Goal: Task Accomplishment & Management: Use online tool/utility

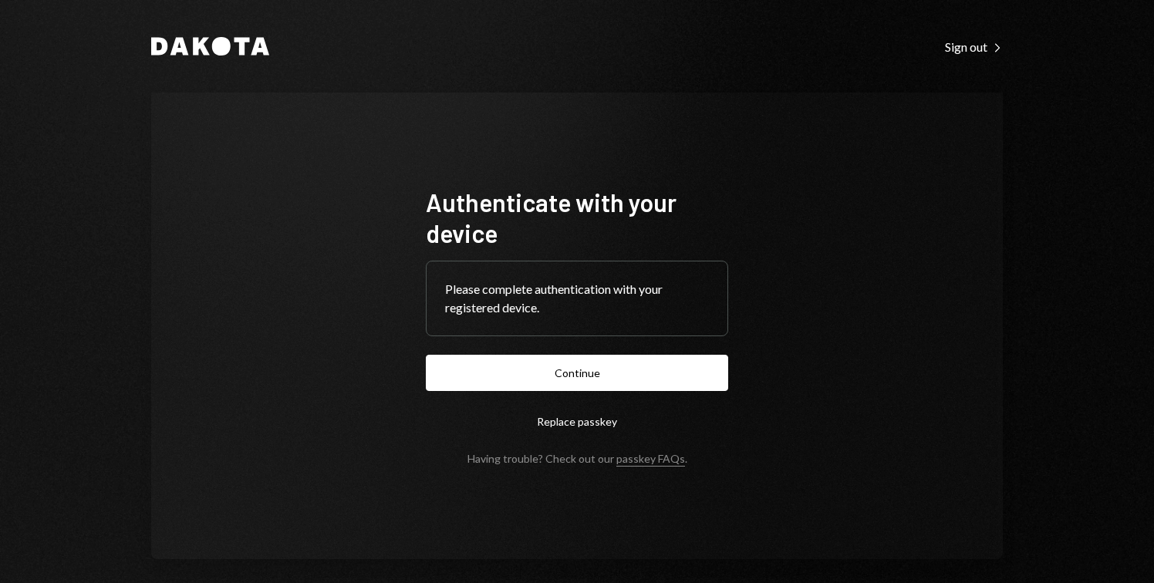
click at [627, 377] on button "Continue" at bounding box center [577, 373] width 302 height 36
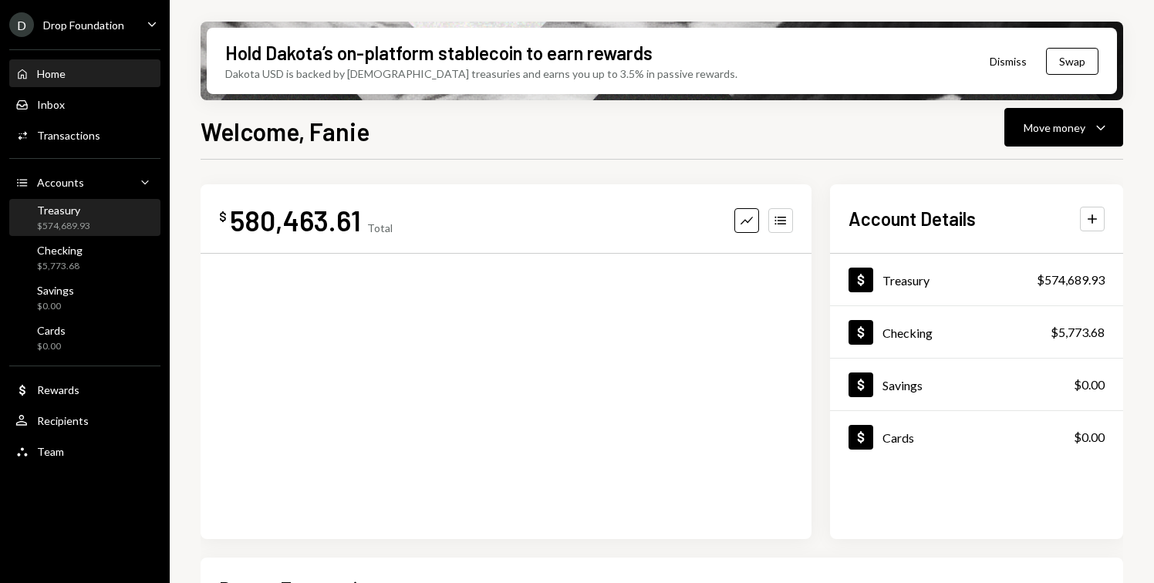
click at [85, 220] on div "$574,689.93" at bounding box center [63, 226] width 53 height 13
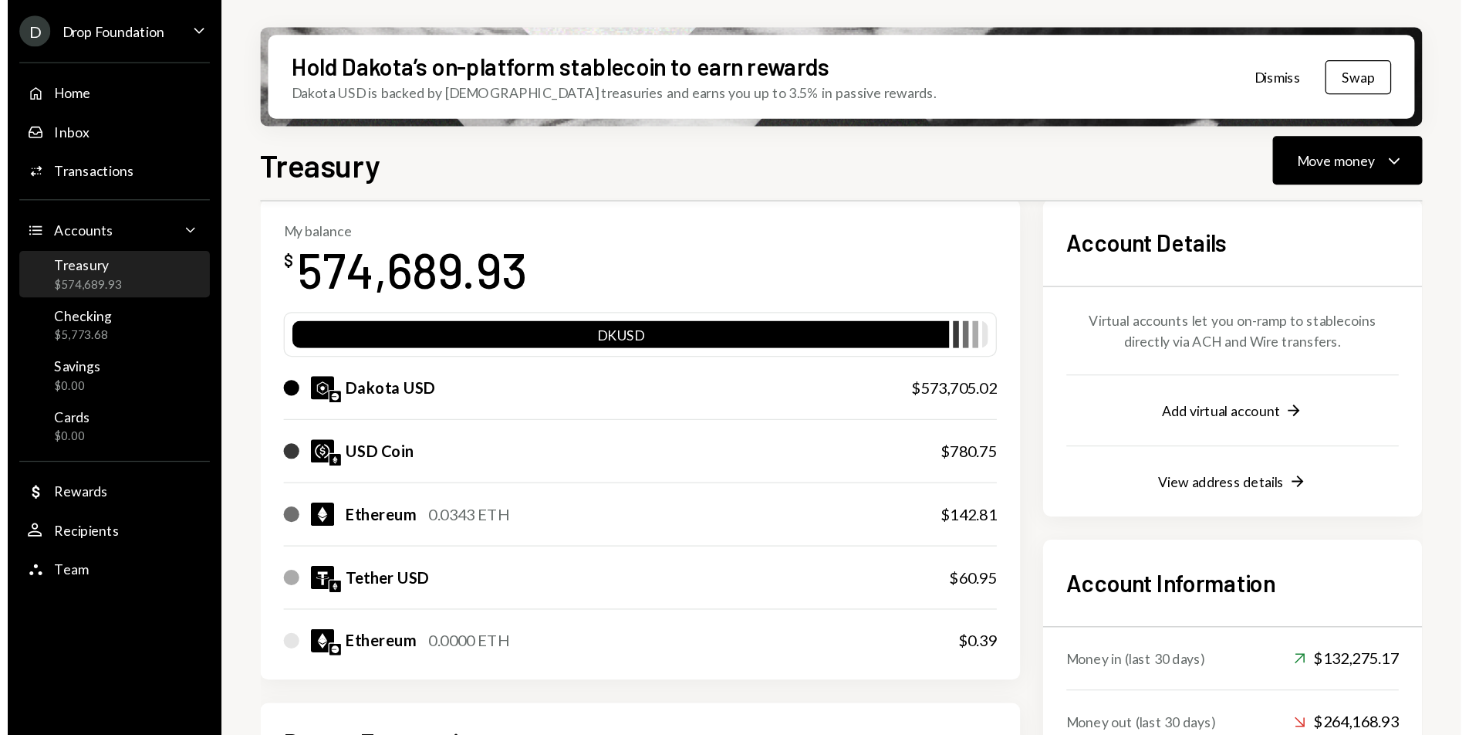
scroll to position [105, 0]
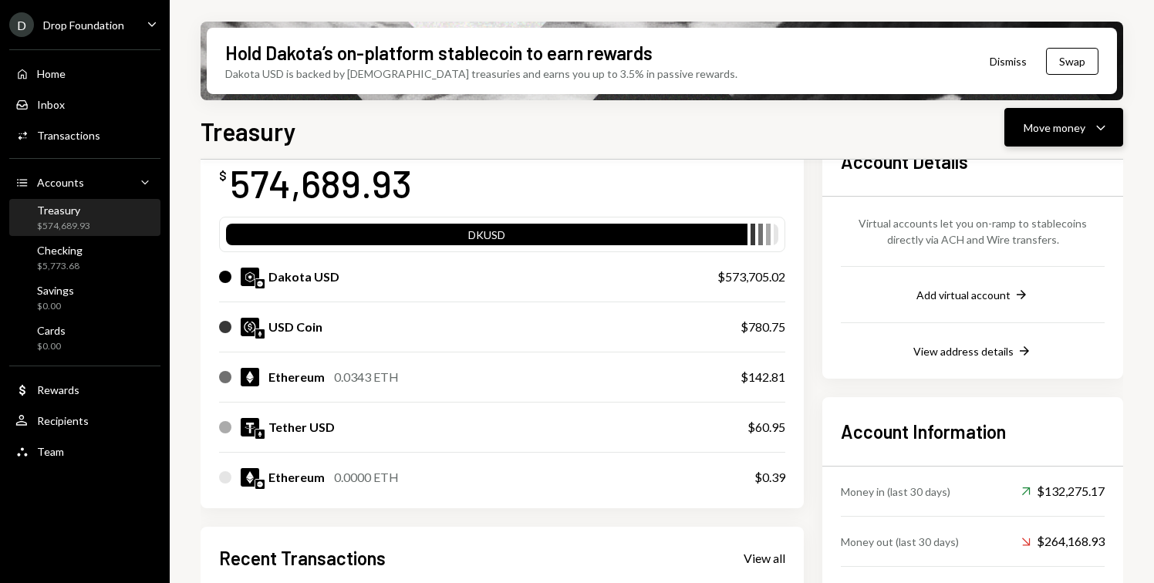
click at [1060, 118] on div "Move money Caret Down" at bounding box center [1064, 127] width 80 height 19
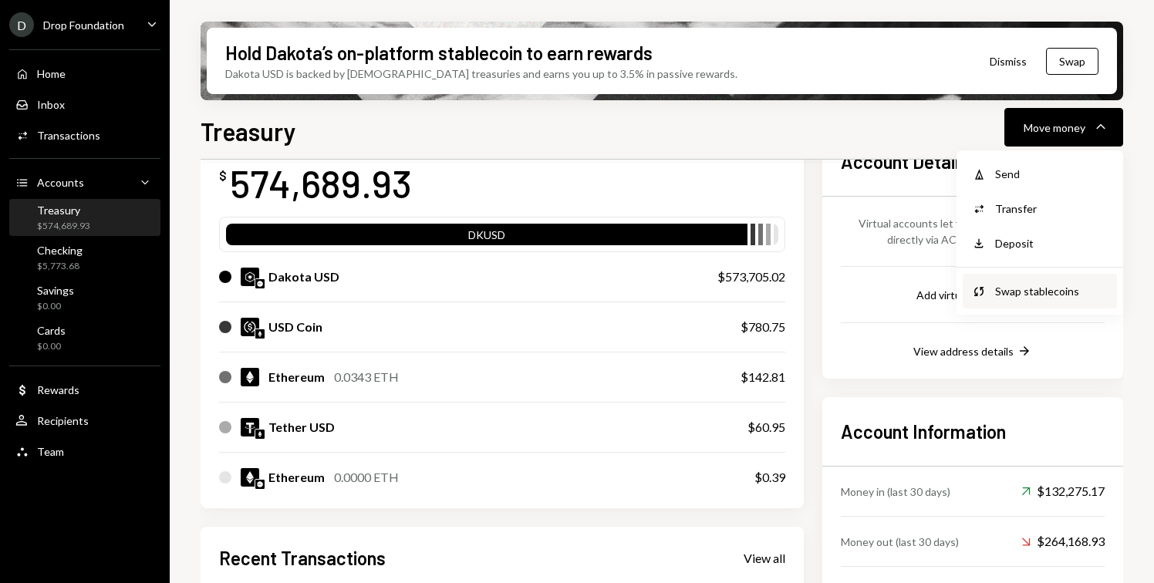
click at [1022, 286] on div "Swap stablecoins" at bounding box center [1051, 291] width 113 height 16
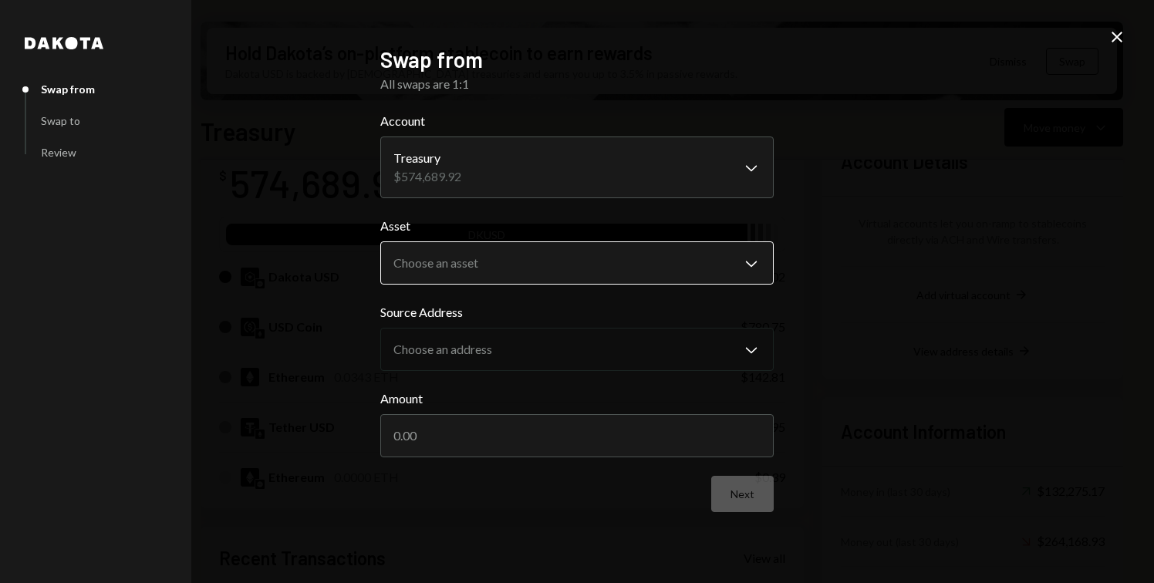
click at [475, 256] on body "D Drop Foundation Caret Down Home Home Inbox Inbox Activities Transactions Acco…" at bounding box center [577, 291] width 1154 height 583
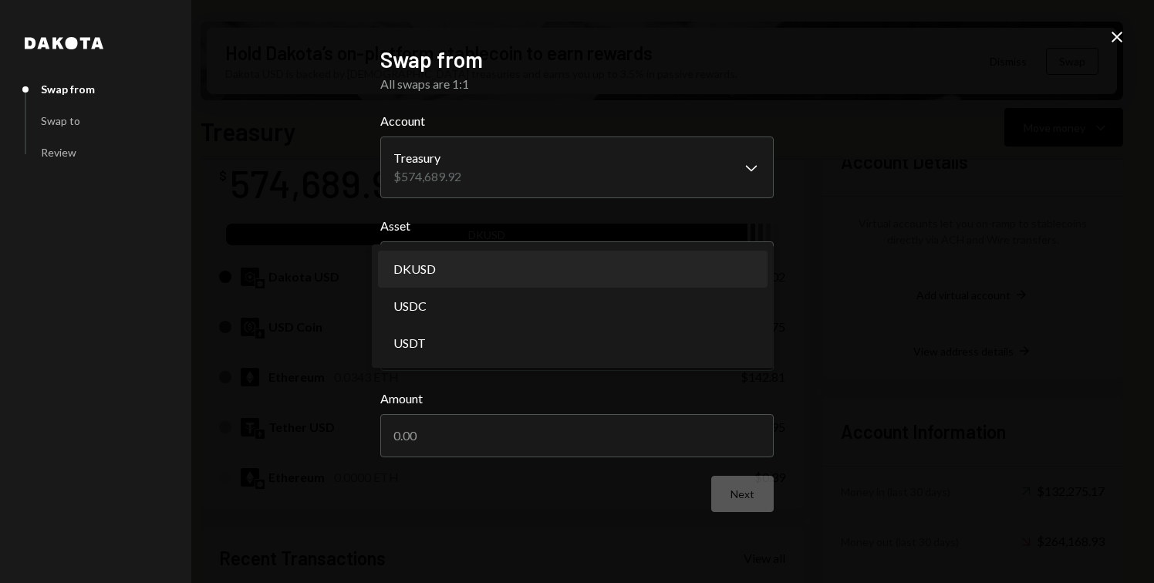
select select "*****"
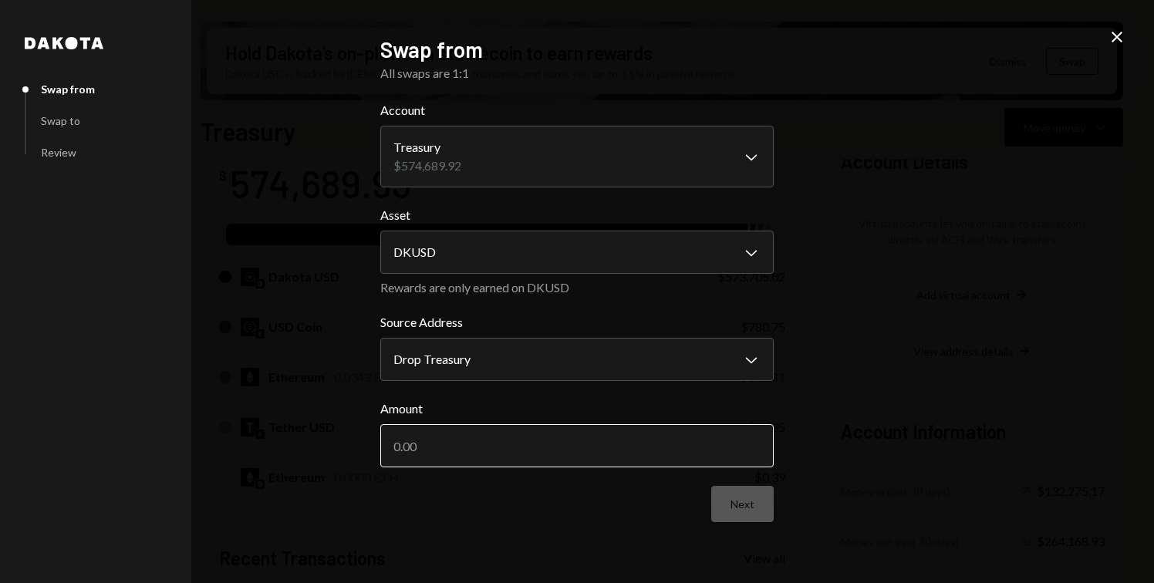
click at [466, 444] on input "Amount" at bounding box center [577, 445] width 394 height 43
paste input "235427.19"
type input "235427.19"
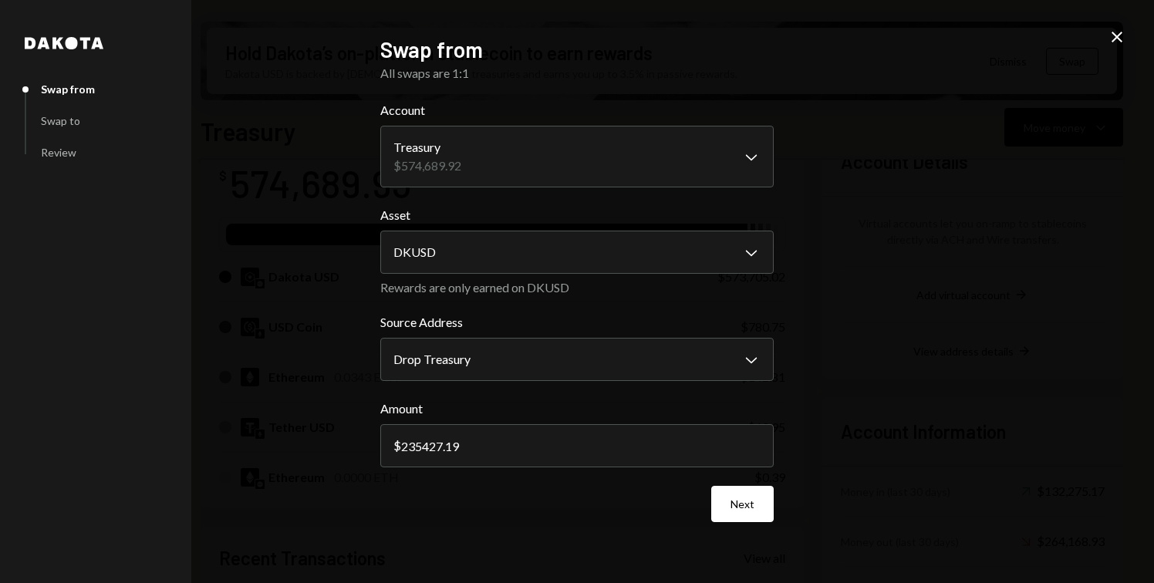
drag, startPoint x: 477, startPoint y: 445, endPoint x: 369, endPoint y: 444, distance: 108.0
click at [369, 444] on div "**********" at bounding box center [577, 292] width 431 height 549
type input "250000"
click at [248, 417] on div "**********" at bounding box center [577, 291] width 1154 height 583
click at [745, 510] on button "Next" at bounding box center [742, 504] width 63 height 36
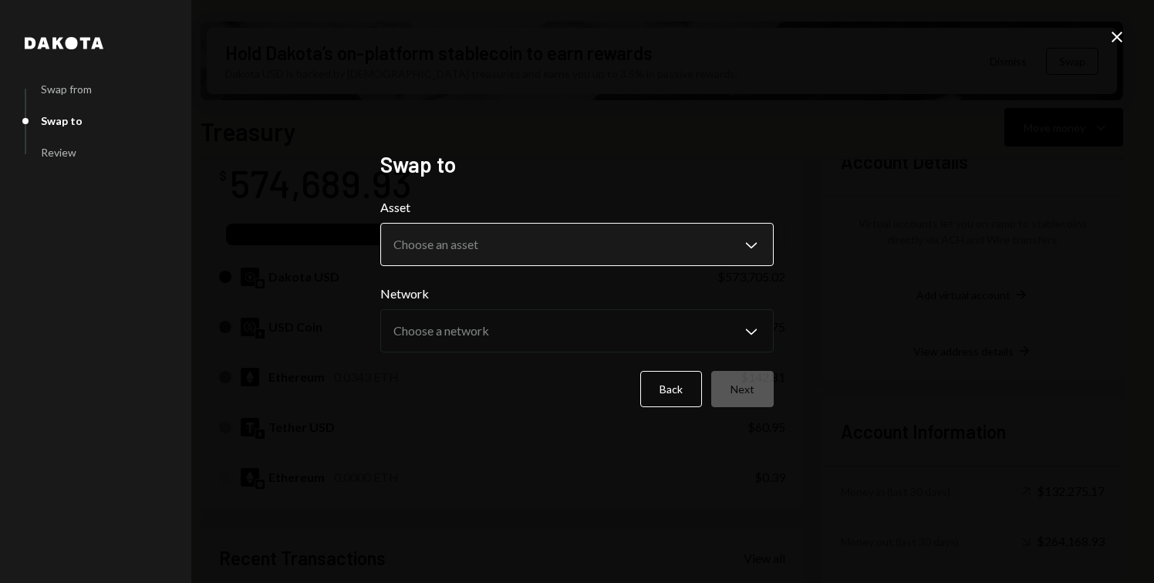
click at [493, 248] on body "D Drop Foundation Caret Down Home Home Inbox Inbox Activities Transactions Acco…" at bounding box center [577, 291] width 1154 height 583
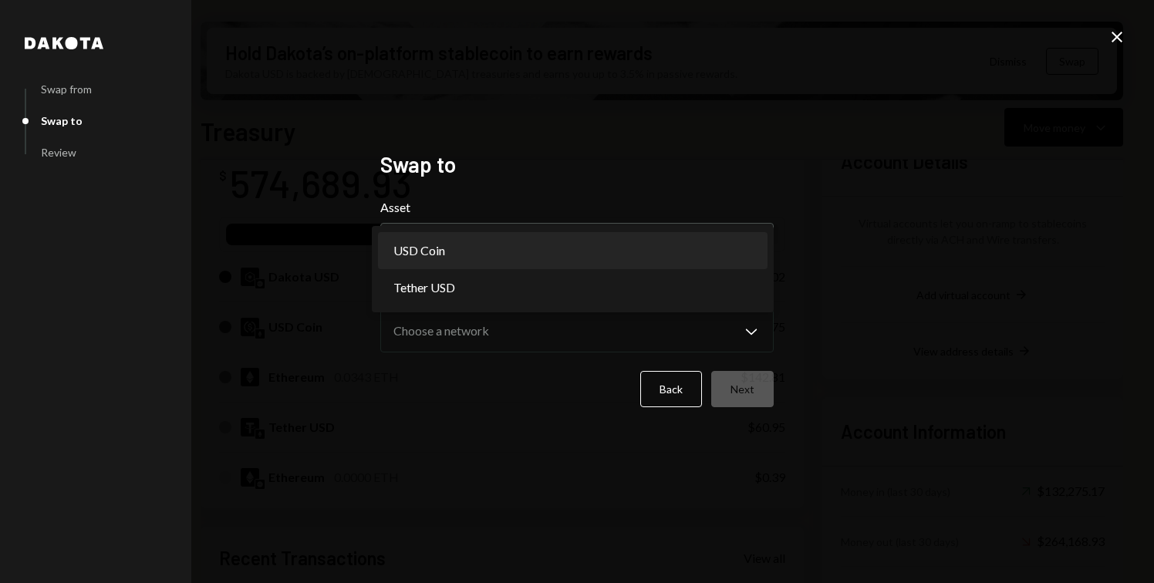
select select "****"
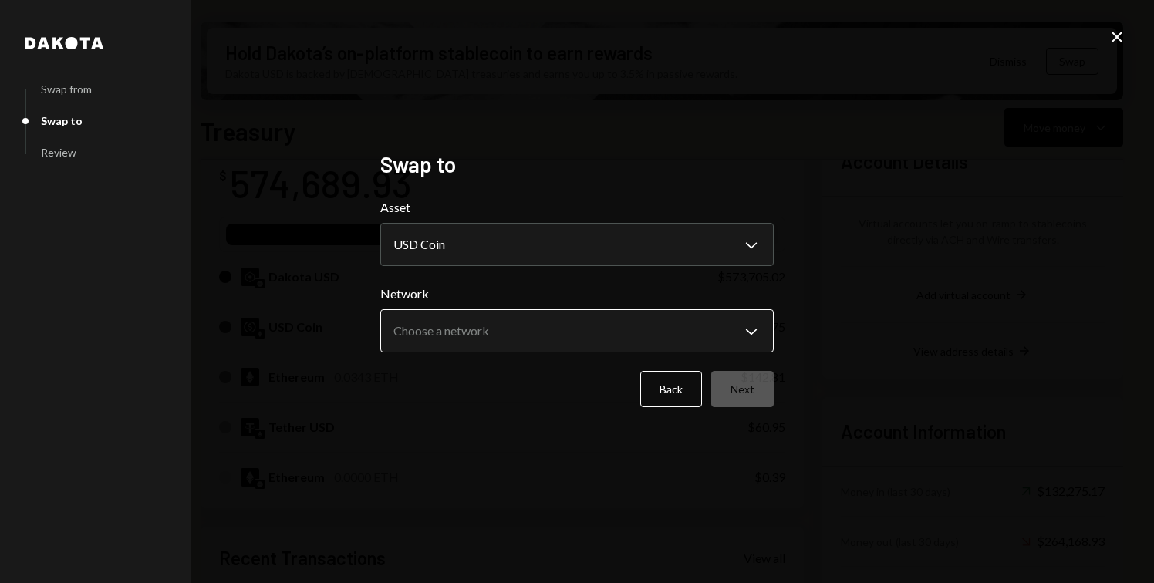
click at [526, 331] on body "D Drop Foundation Caret Down Home Home Inbox Inbox Activities Transactions Acco…" at bounding box center [577, 291] width 1154 height 583
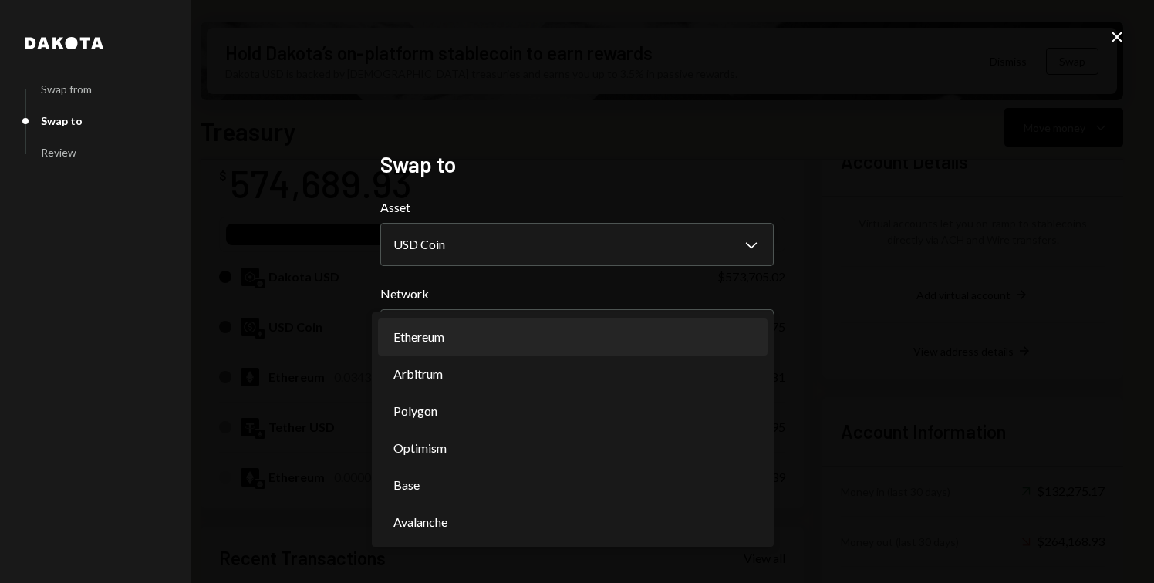
select select "**********"
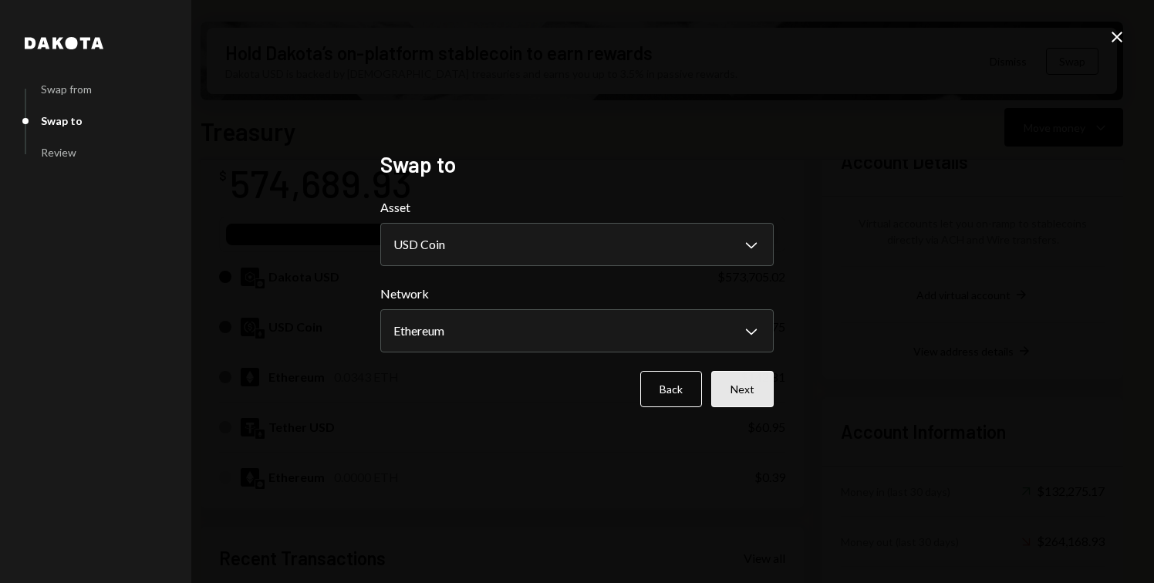
click at [742, 392] on button "Next" at bounding box center [742, 389] width 63 height 36
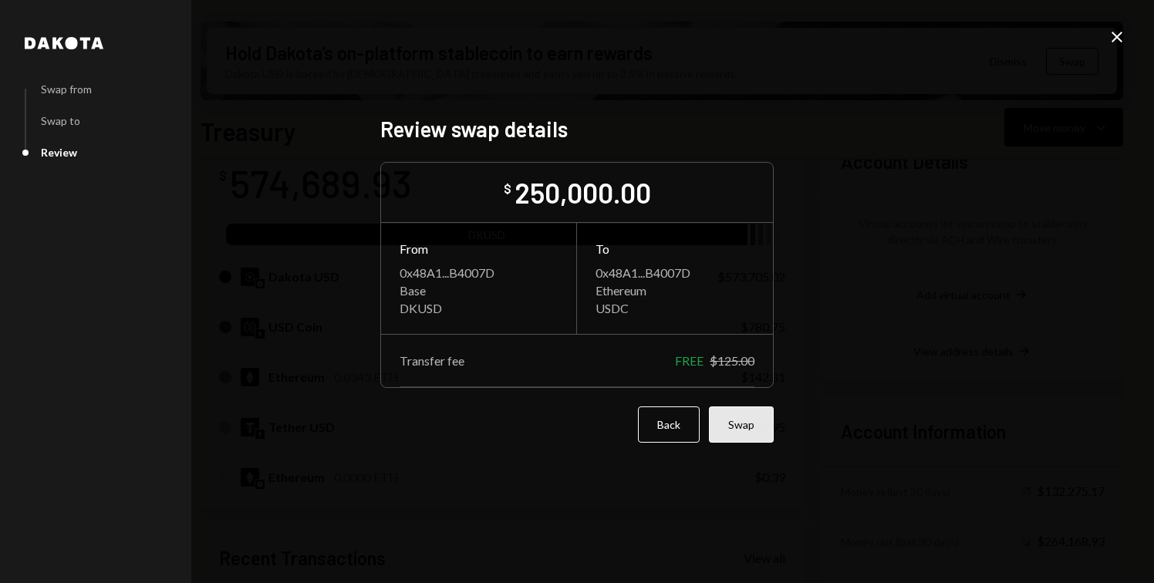
click at [752, 434] on button "Swap" at bounding box center [741, 425] width 65 height 36
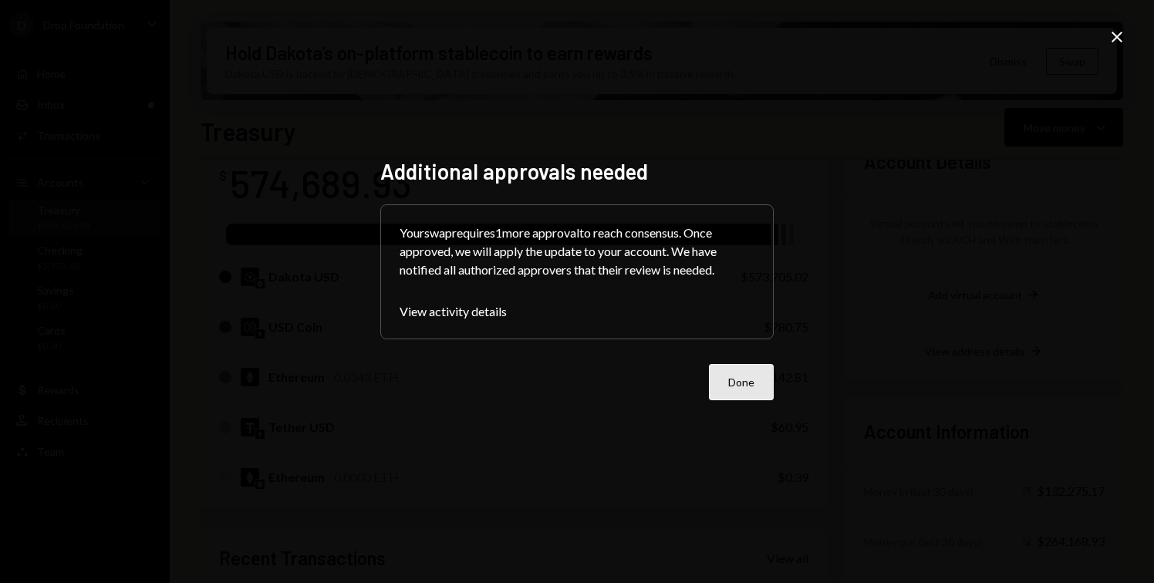
click at [735, 402] on div "Additional approvals needed Your swap requires 1 more approval to reach consens…" at bounding box center [577, 292] width 394 height 268
click at [735, 395] on button "Done" at bounding box center [741, 382] width 65 height 36
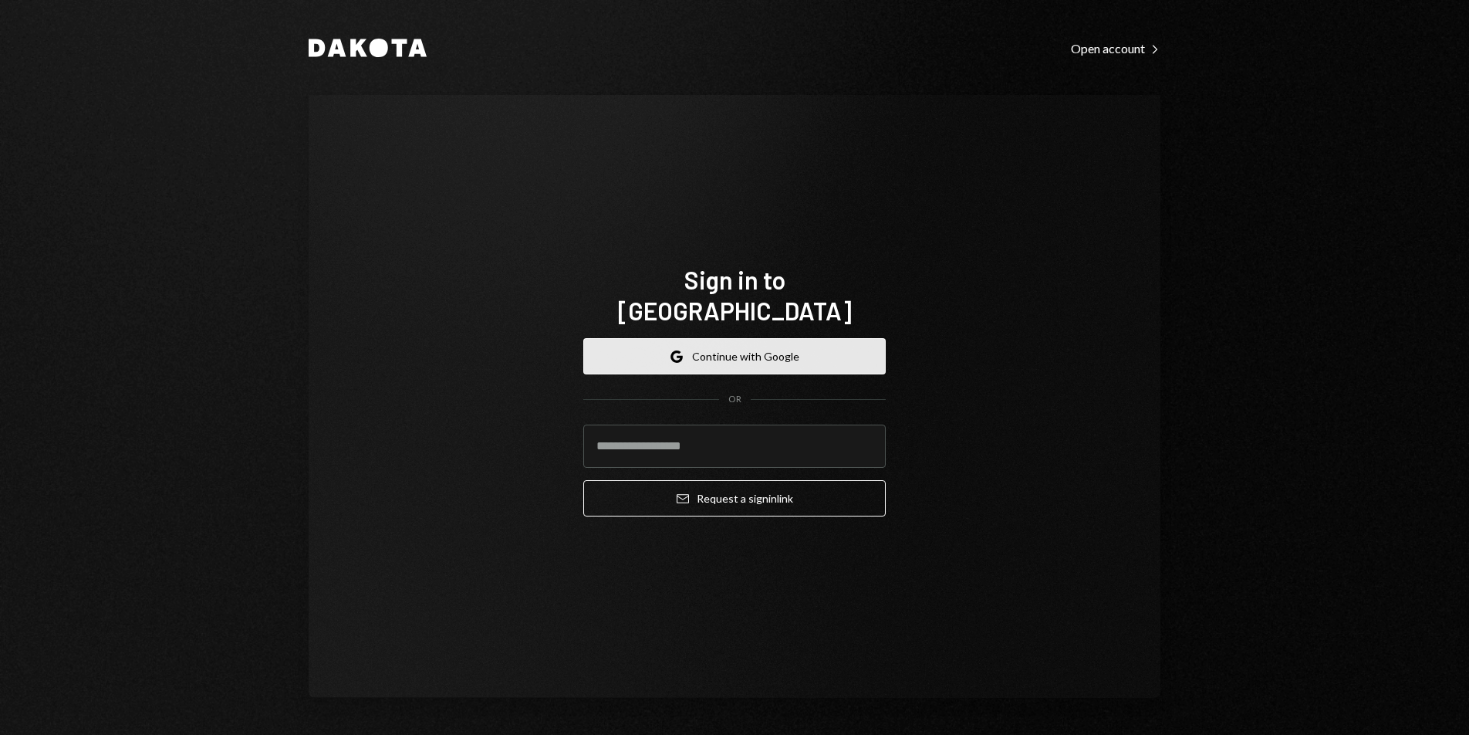
click at [837, 345] on button "Google Continue with Google" at bounding box center [734, 356] width 302 height 36
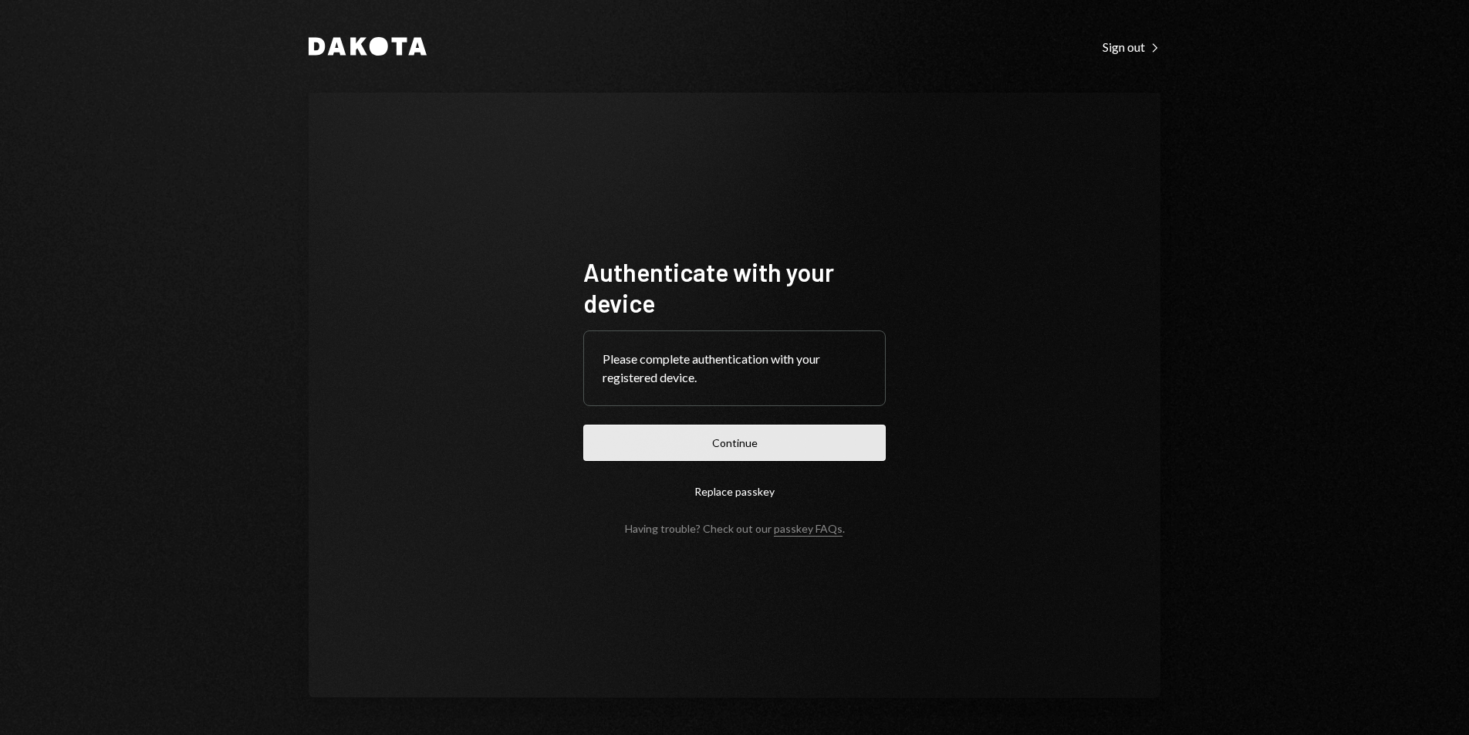
click at [769, 438] on button "Continue" at bounding box center [734, 442] width 302 height 36
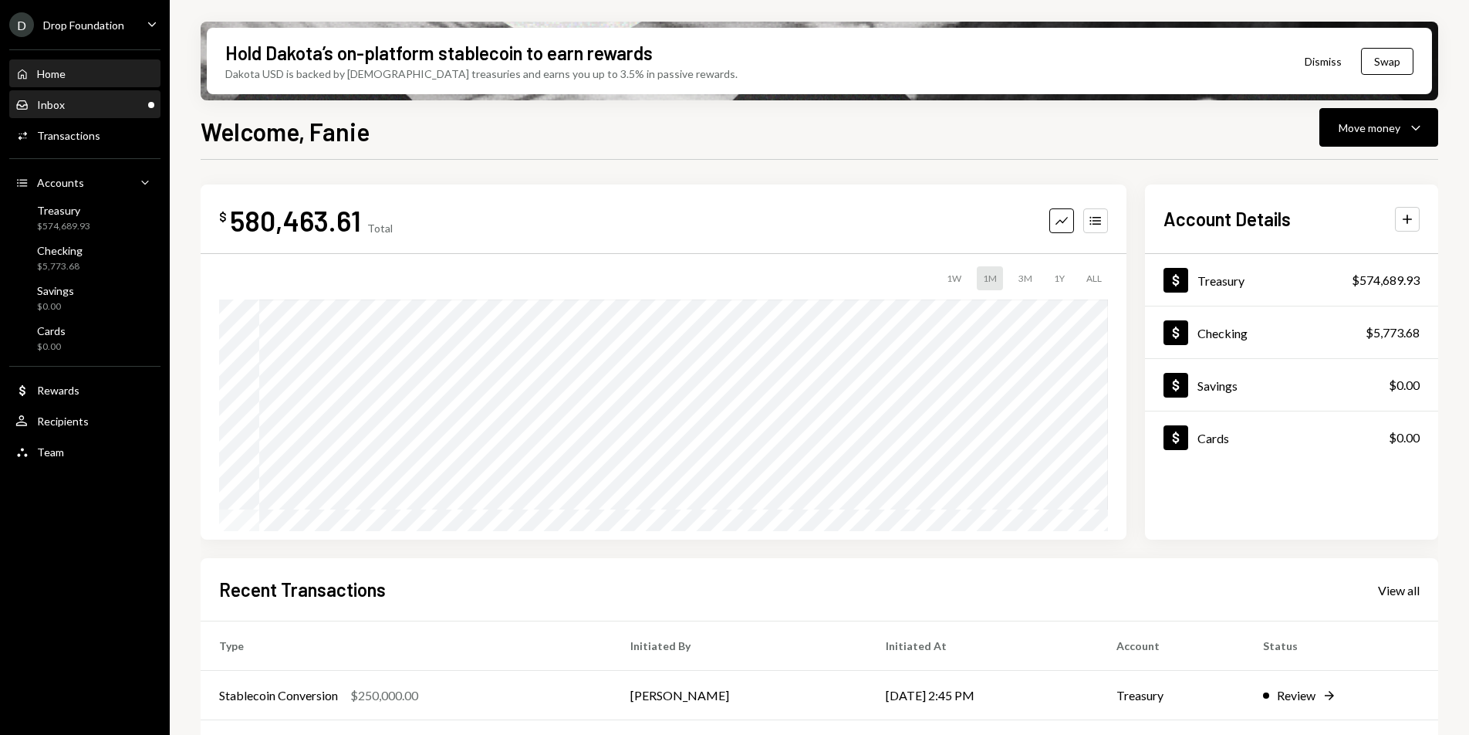
click at [76, 109] on div "Inbox Inbox" at bounding box center [84, 105] width 139 height 14
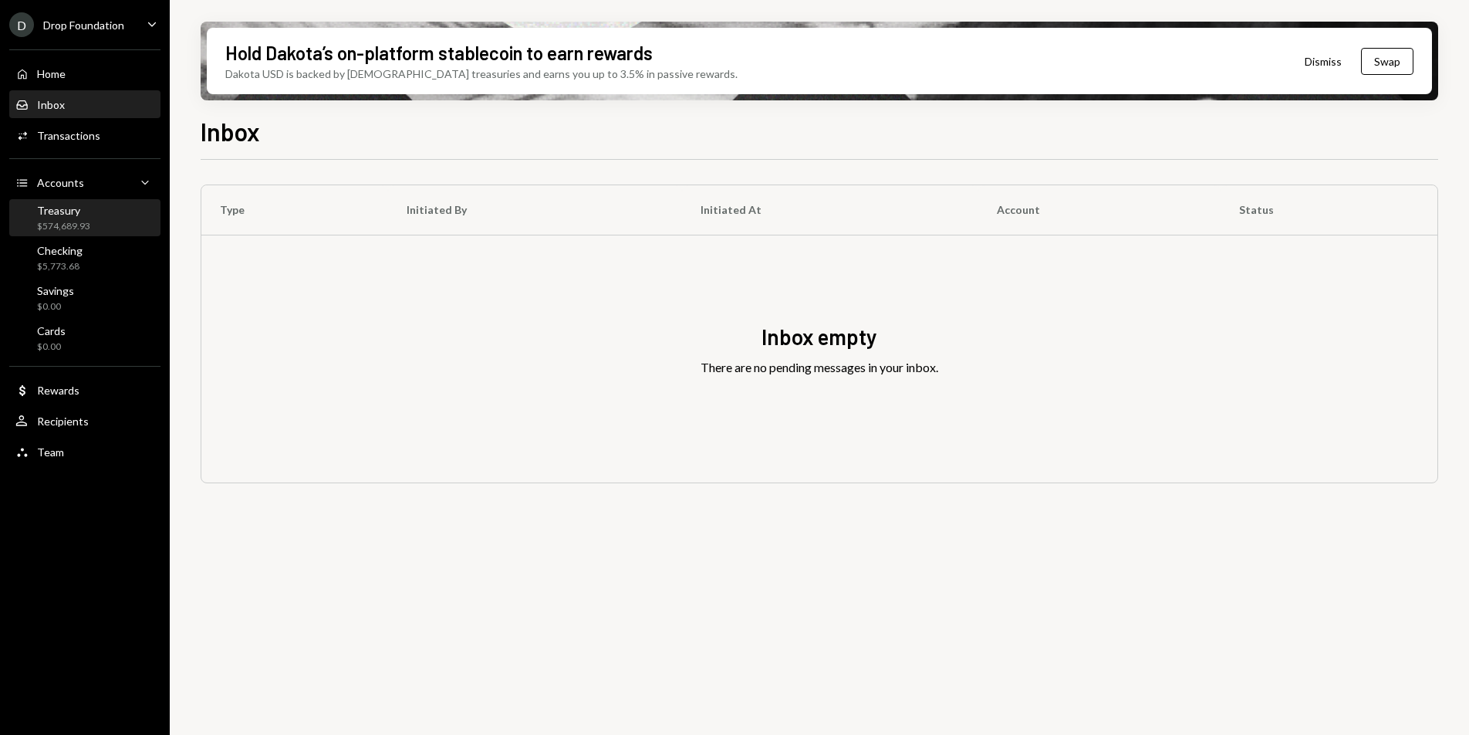
click at [86, 208] on div "Treasury" at bounding box center [63, 210] width 53 height 13
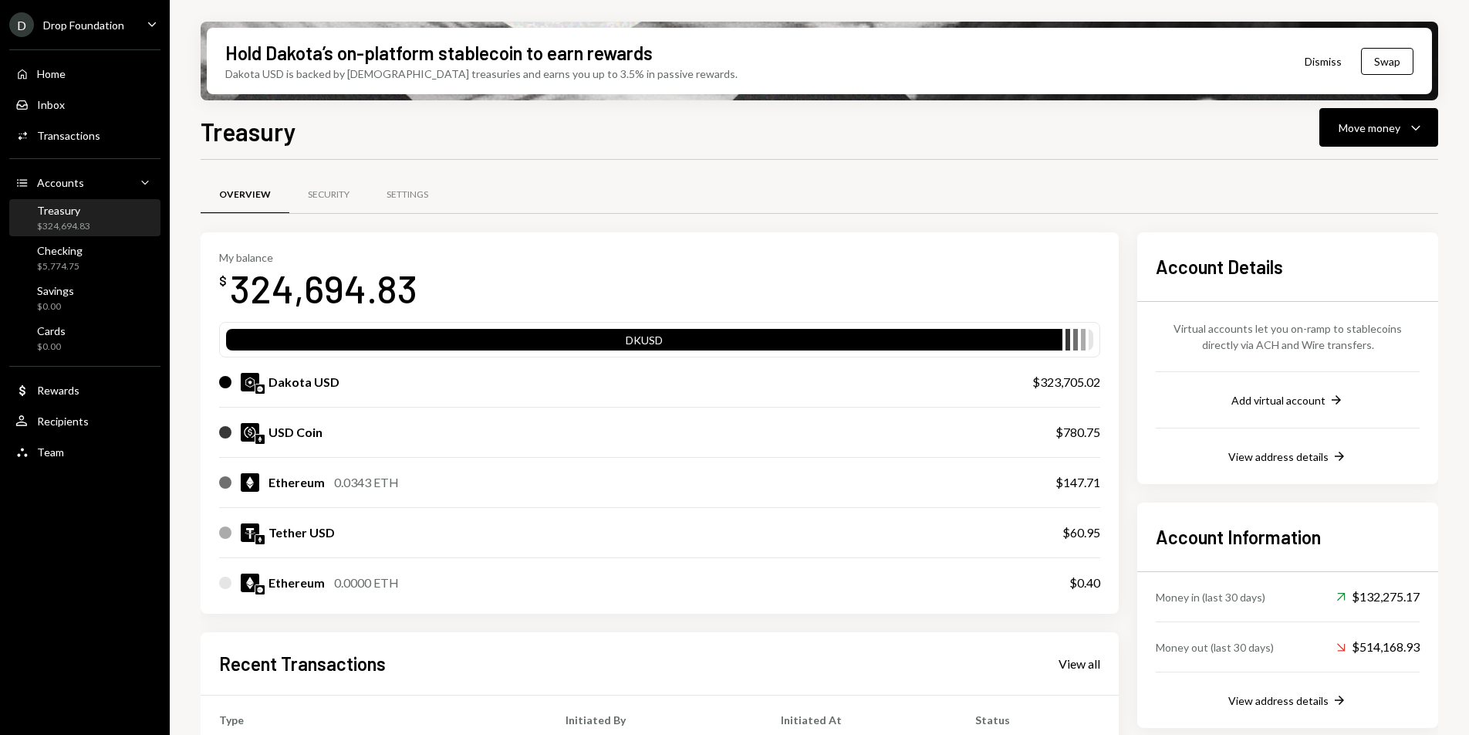
click at [649, 144] on div "Treasury Move money Caret Down" at bounding box center [820, 130] width 1238 height 34
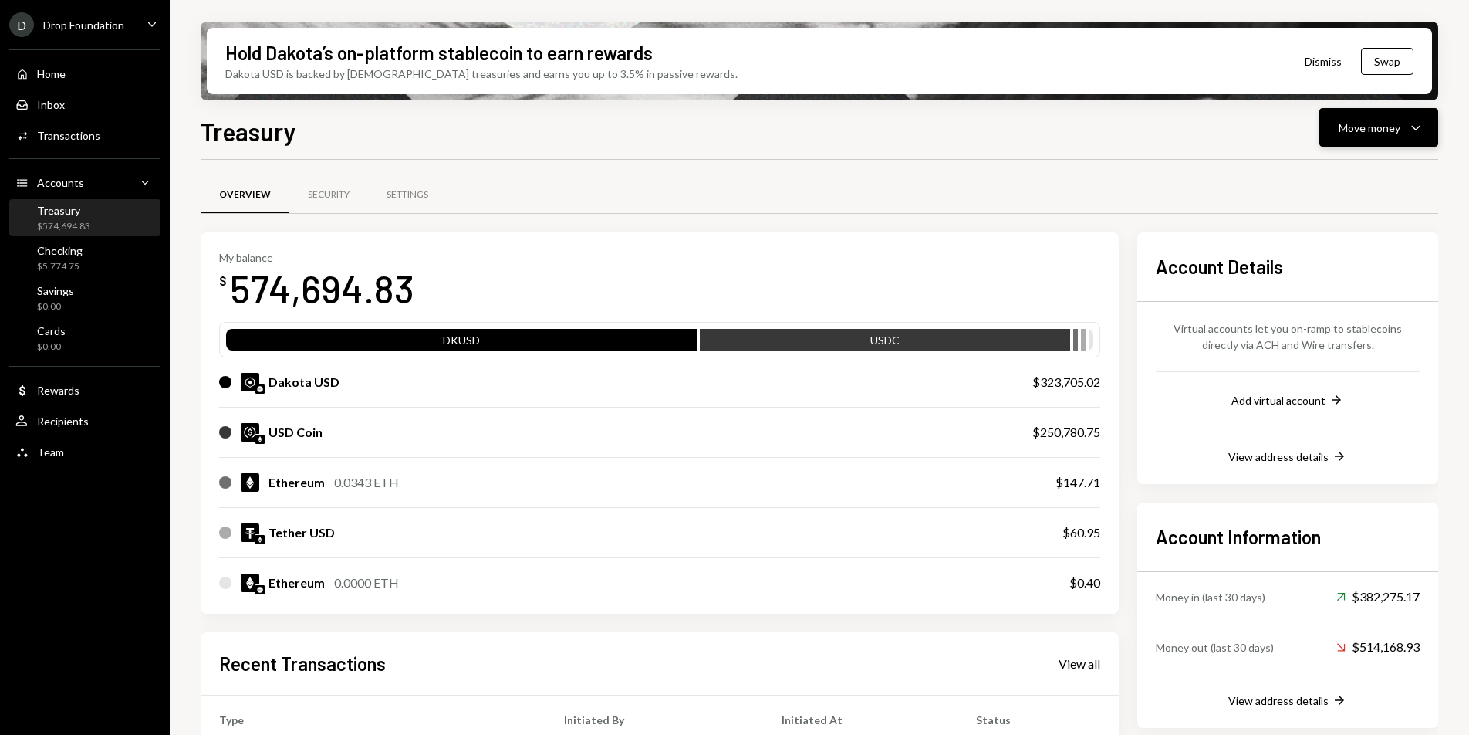
click at [1404, 120] on div "Move money Caret Down" at bounding box center [1379, 127] width 80 height 19
click at [1319, 178] on div "Send" at bounding box center [1366, 174] width 113 height 16
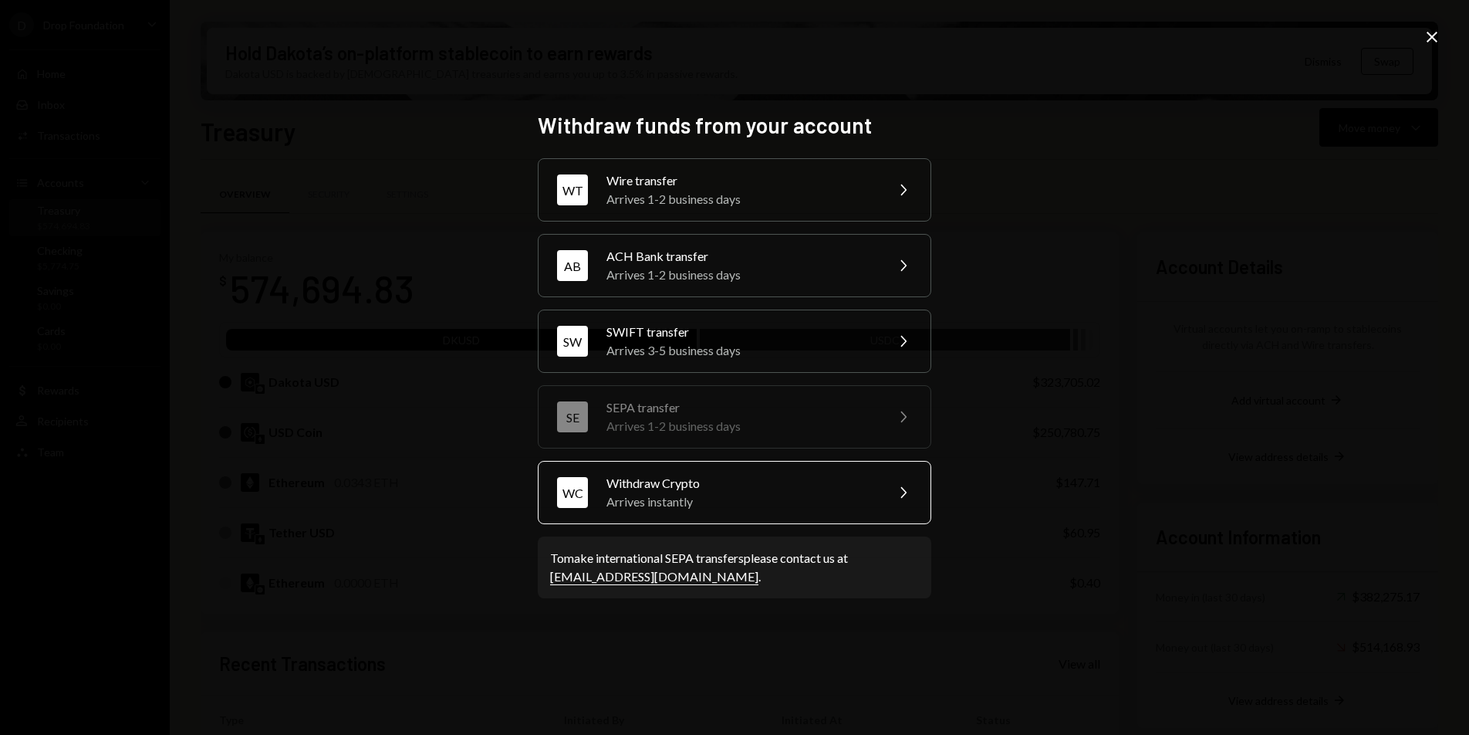
click at [741, 480] on div "Withdraw Crypto" at bounding box center [741, 483] width 269 height 19
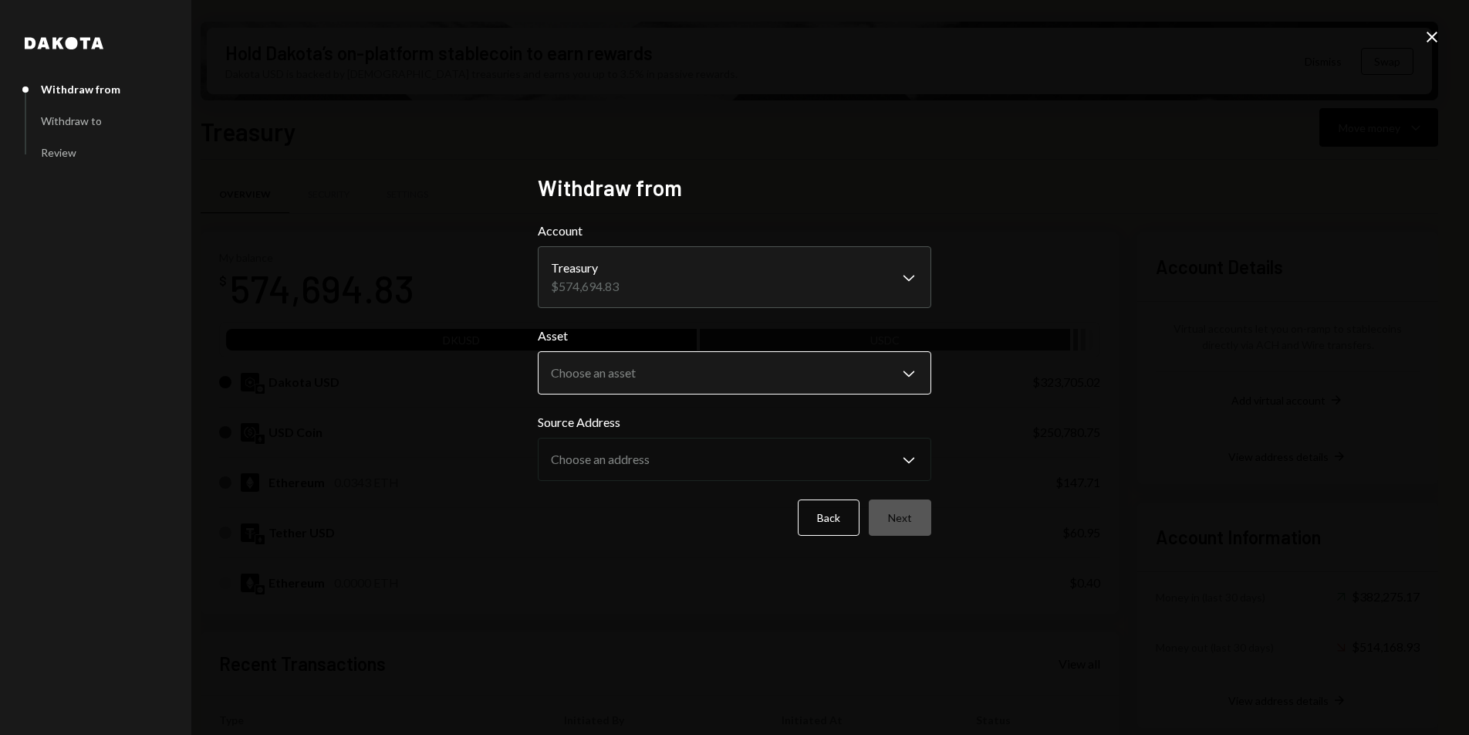
click at [749, 376] on body "D Drop Foundation Caret Down Home Home Inbox Inbox Activities Transactions Acco…" at bounding box center [734, 367] width 1469 height 735
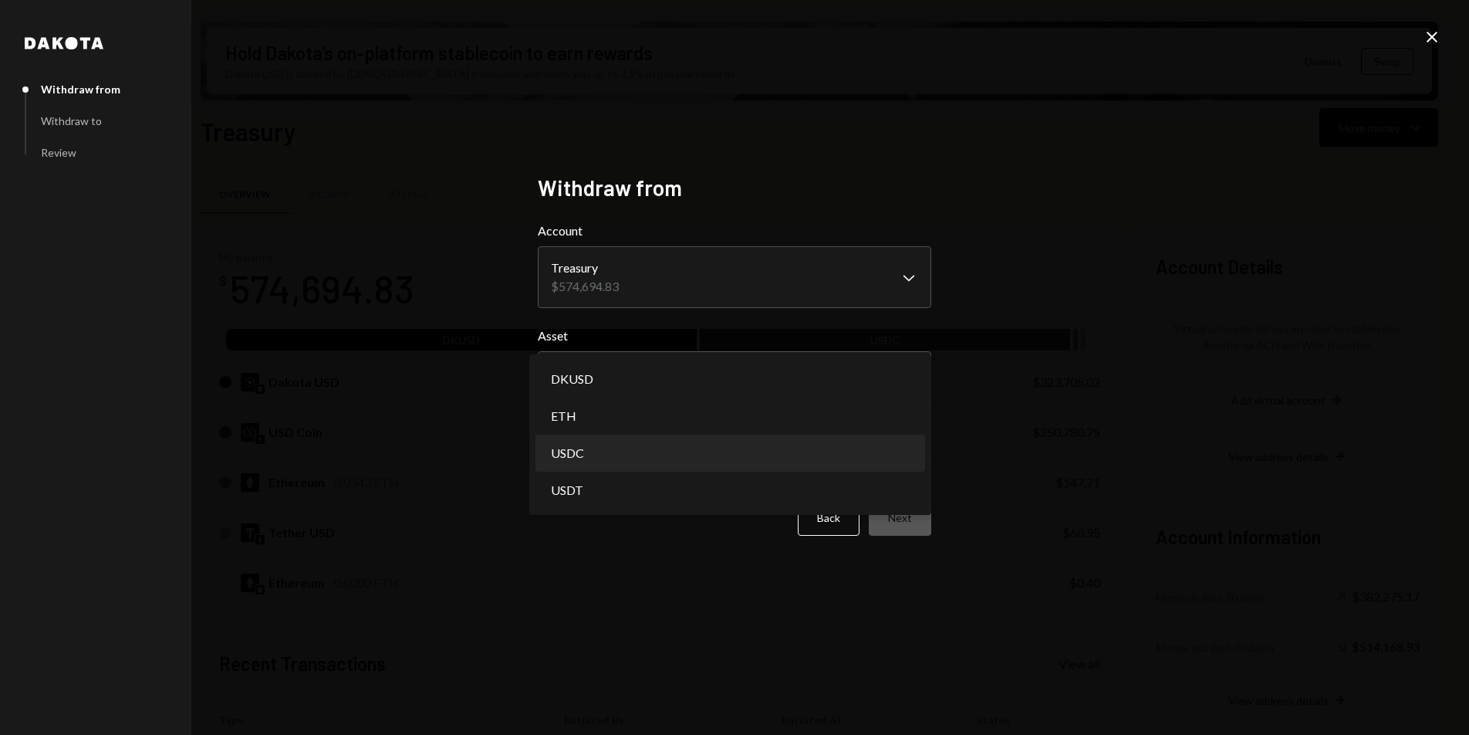
select select "****"
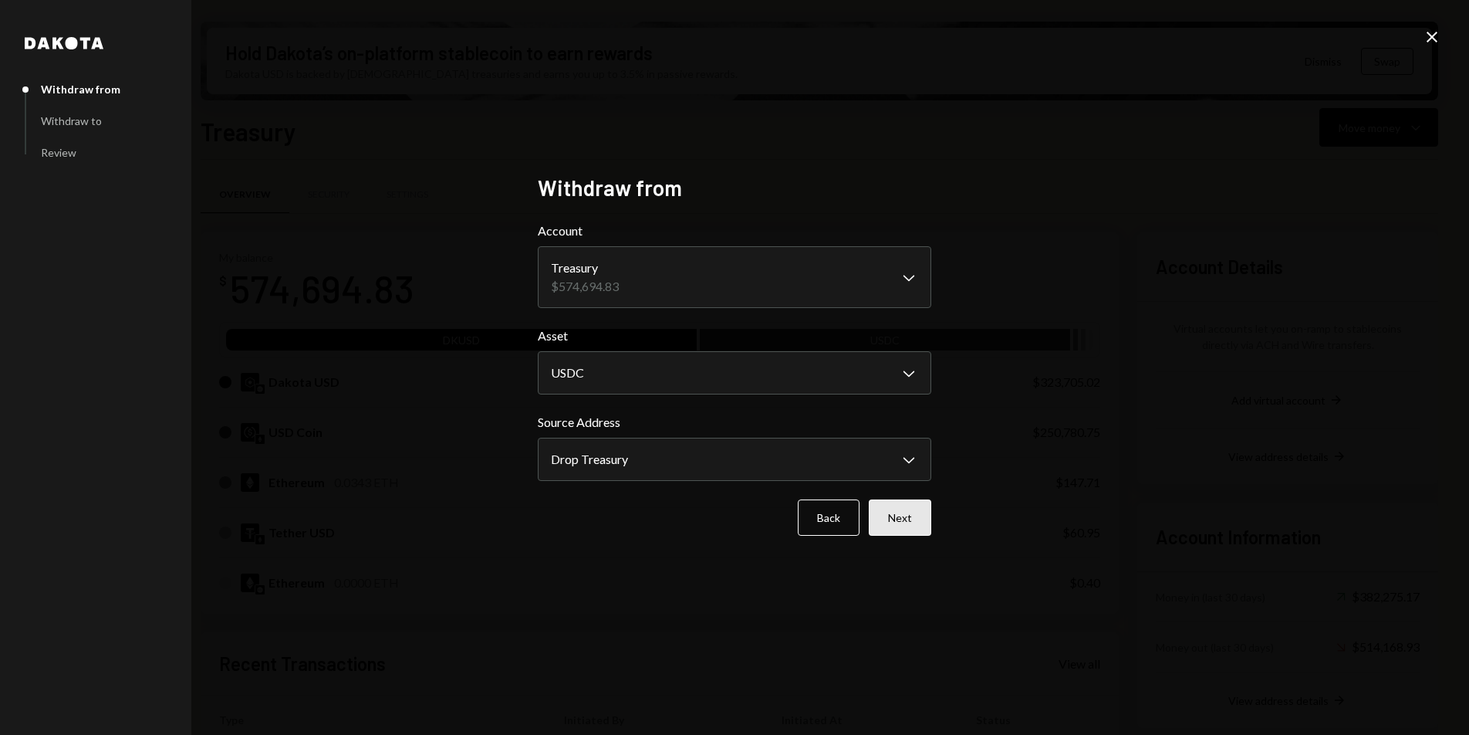
click at [921, 511] on button "Next" at bounding box center [900, 517] width 63 height 36
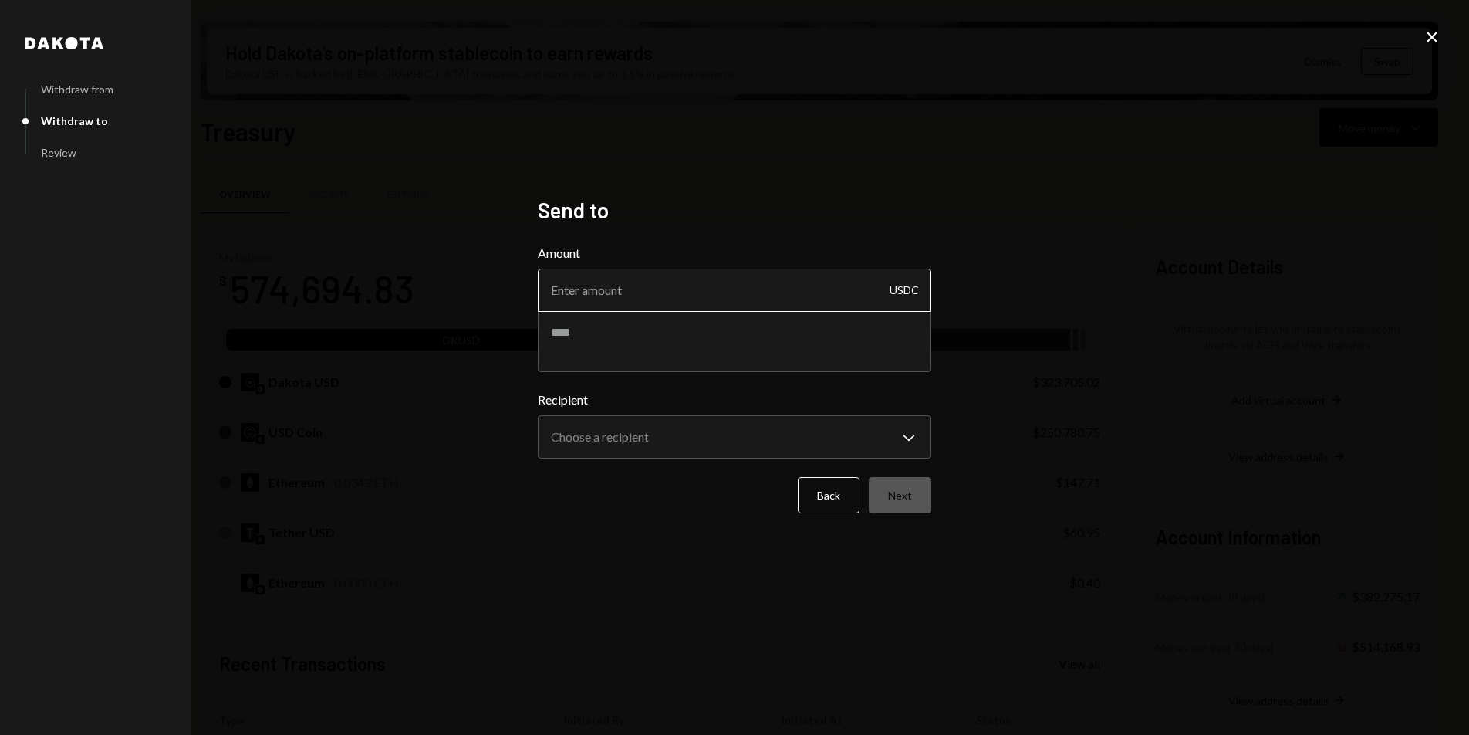
click at [688, 294] on input "Amount" at bounding box center [735, 290] width 394 height 43
paste input "235427.19"
type input "235427.19"
click at [707, 340] on textarea at bounding box center [735, 341] width 394 height 62
type textarea "**********"
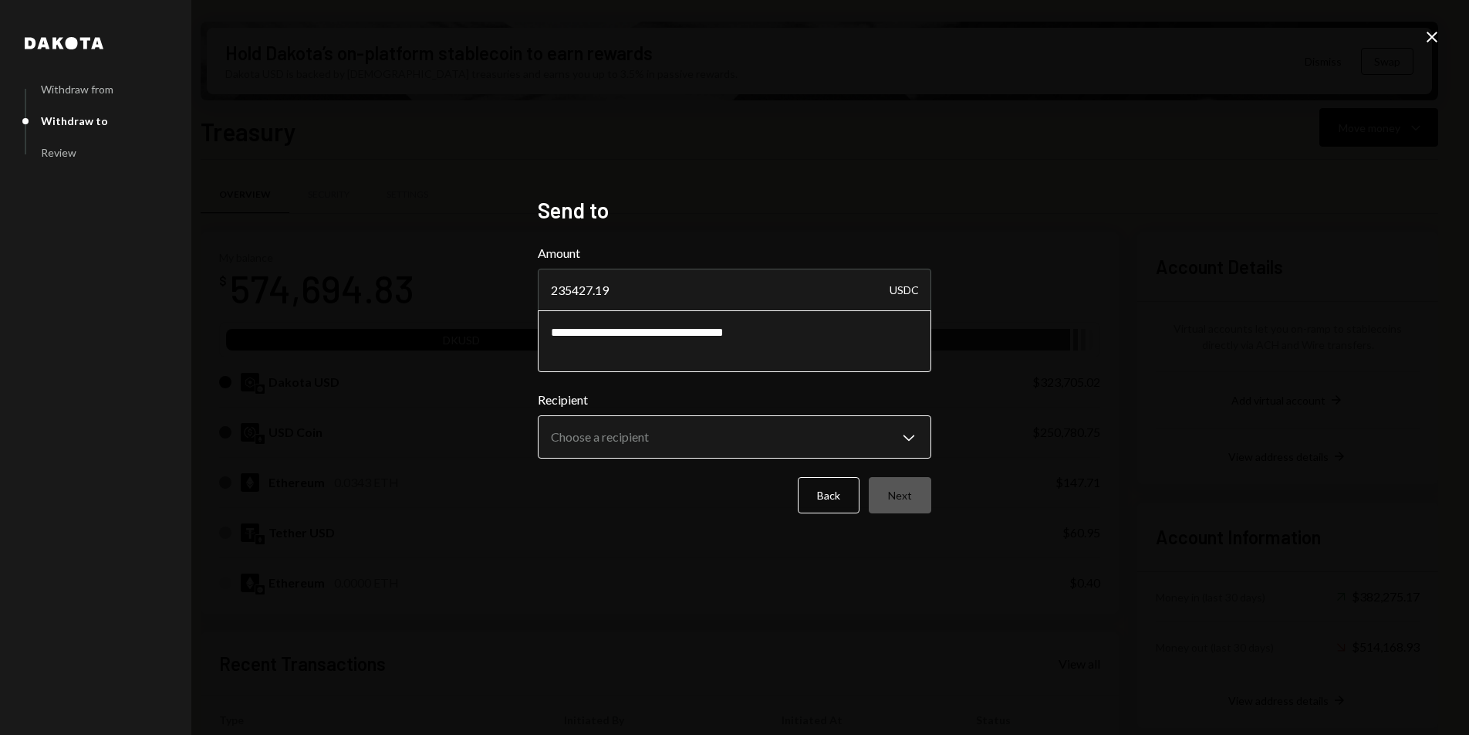
click at [752, 431] on body "D Drop Foundation Caret Down Home Home Inbox Inbox Activities Transactions Acco…" at bounding box center [734, 367] width 1469 height 735
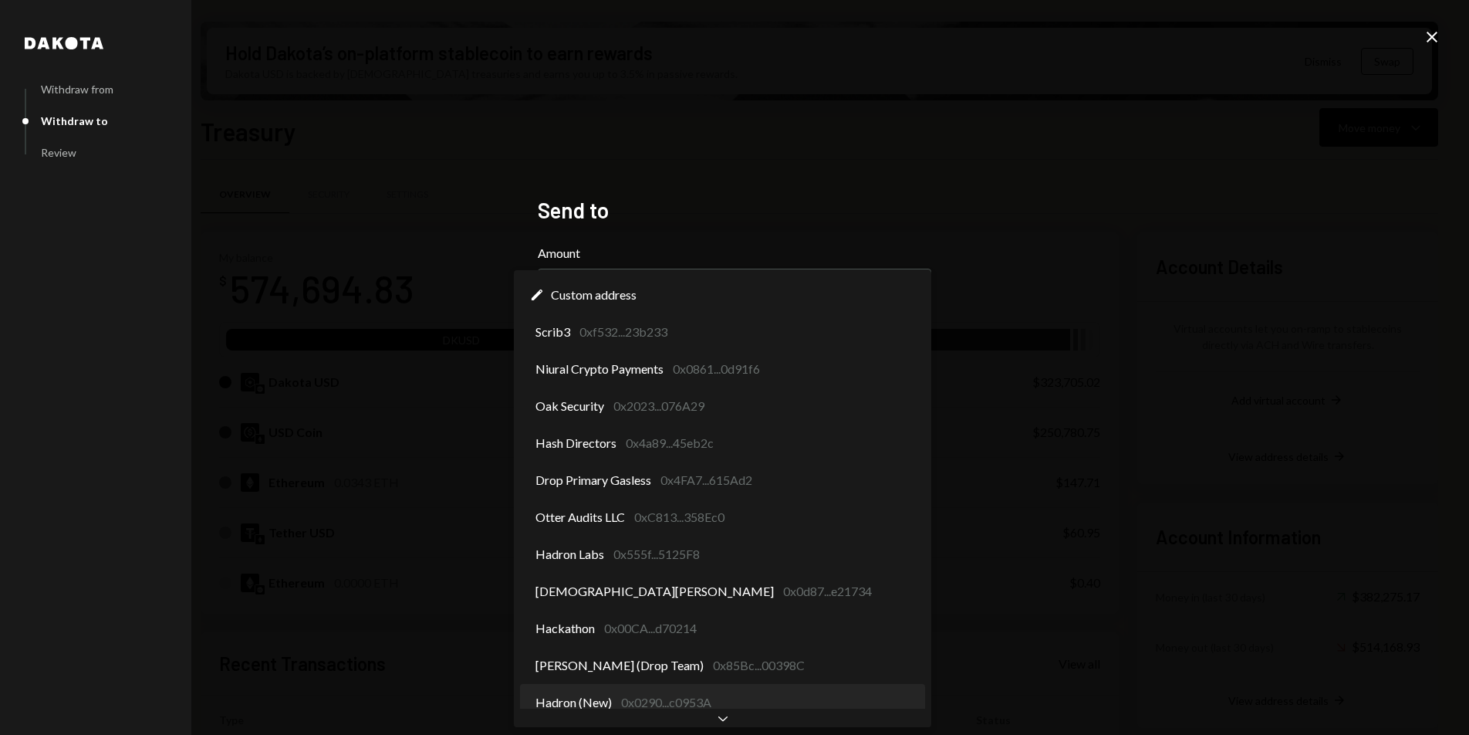
select select "**********"
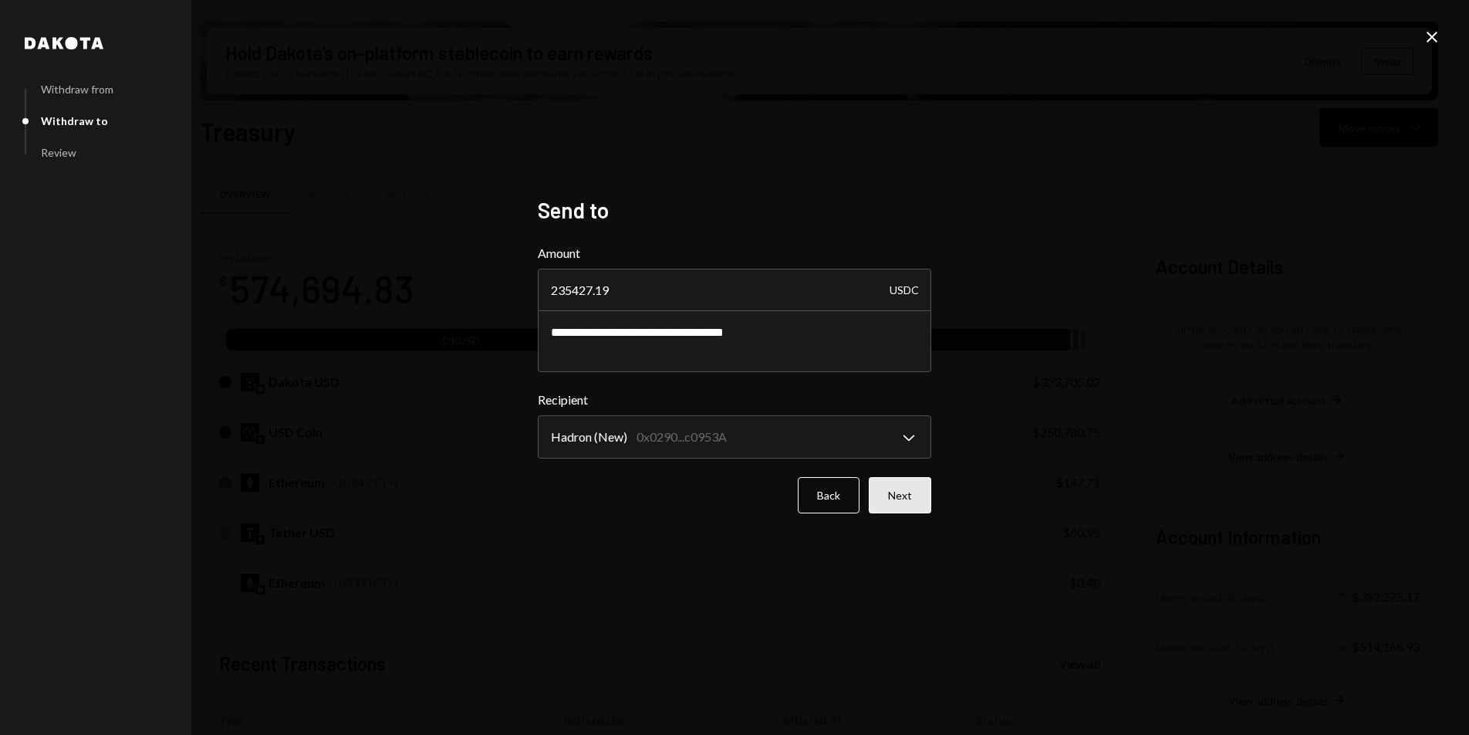
click at [901, 501] on button "Next" at bounding box center [900, 495] width 63 height 36
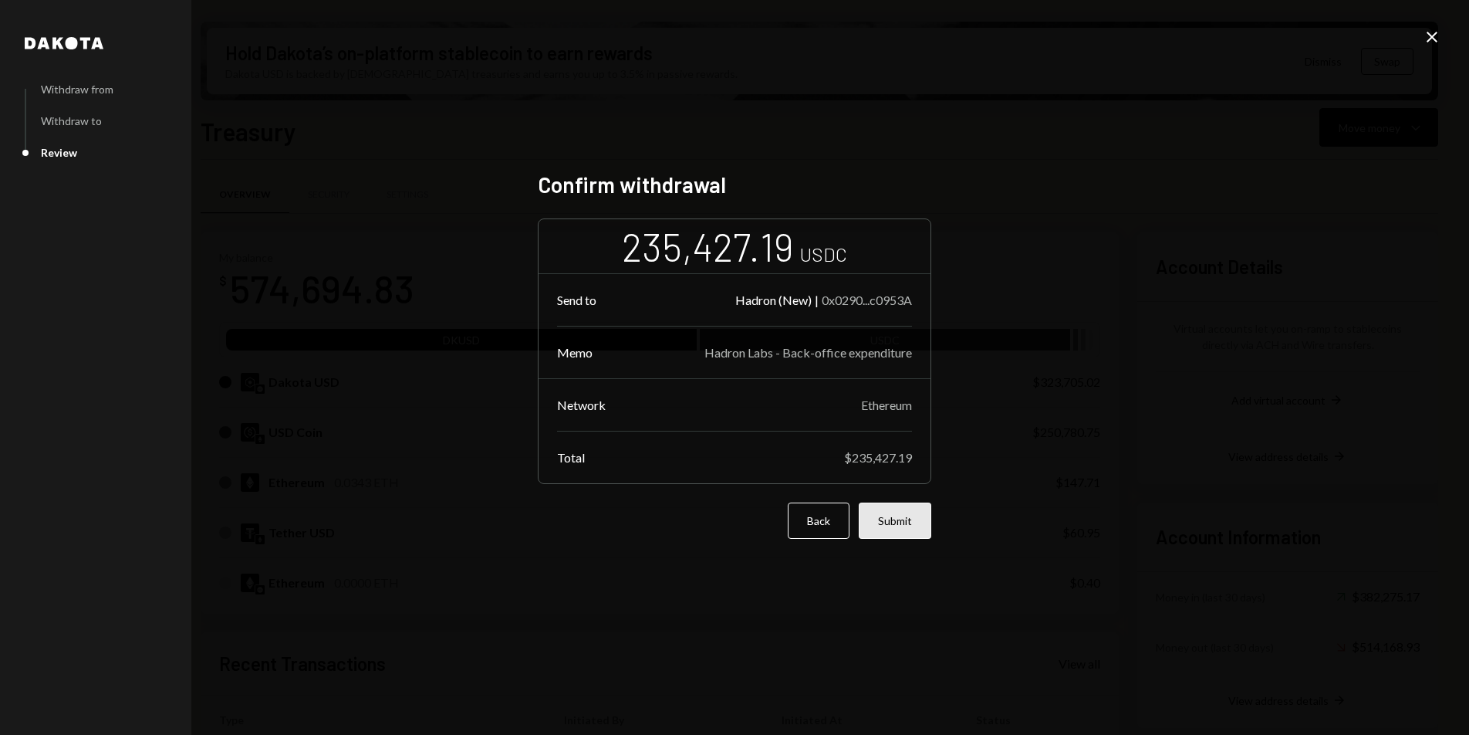
click at [905, 525] on button "Submit" at bounding box center [895, 520] width 73 height 36
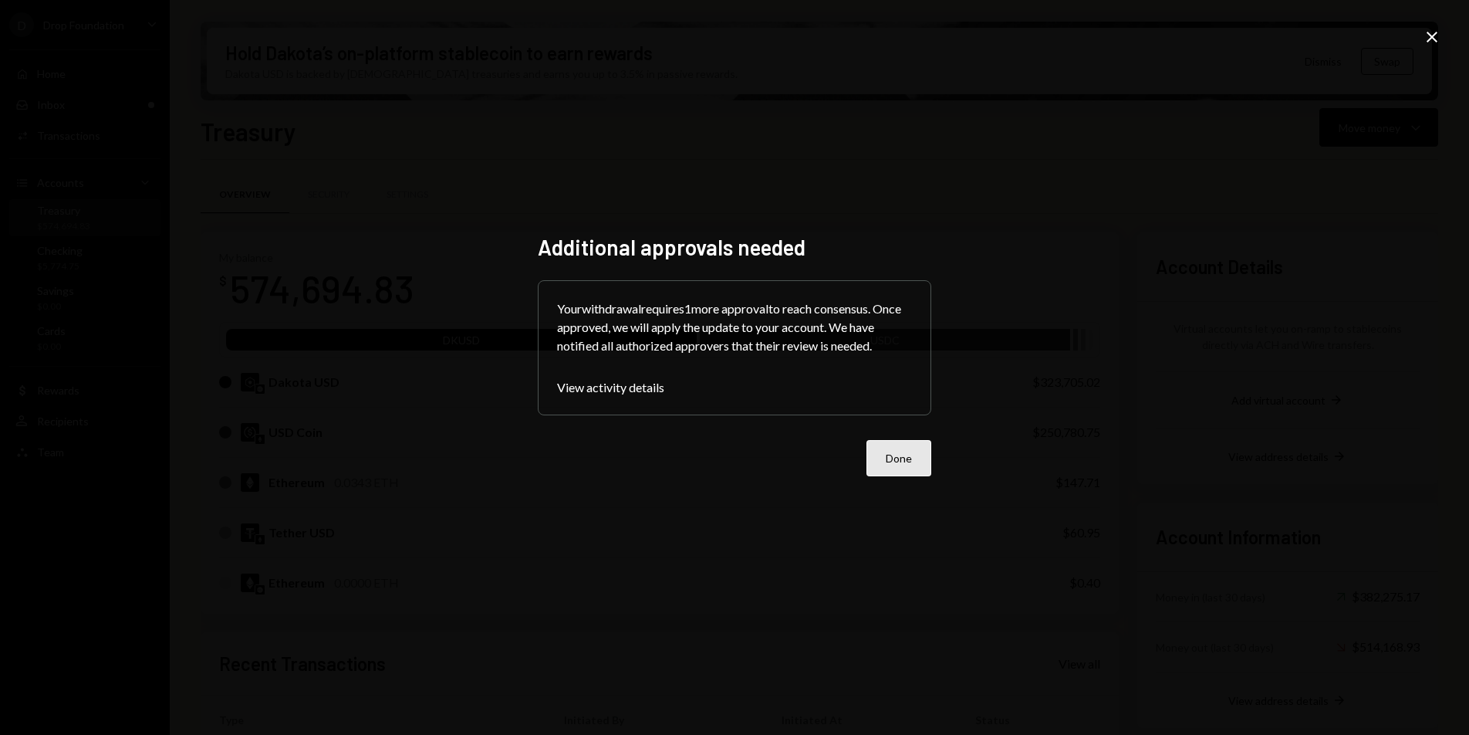
click at [908, 456] on button "Done" at bounding box center [899, 458] width 65 height 36
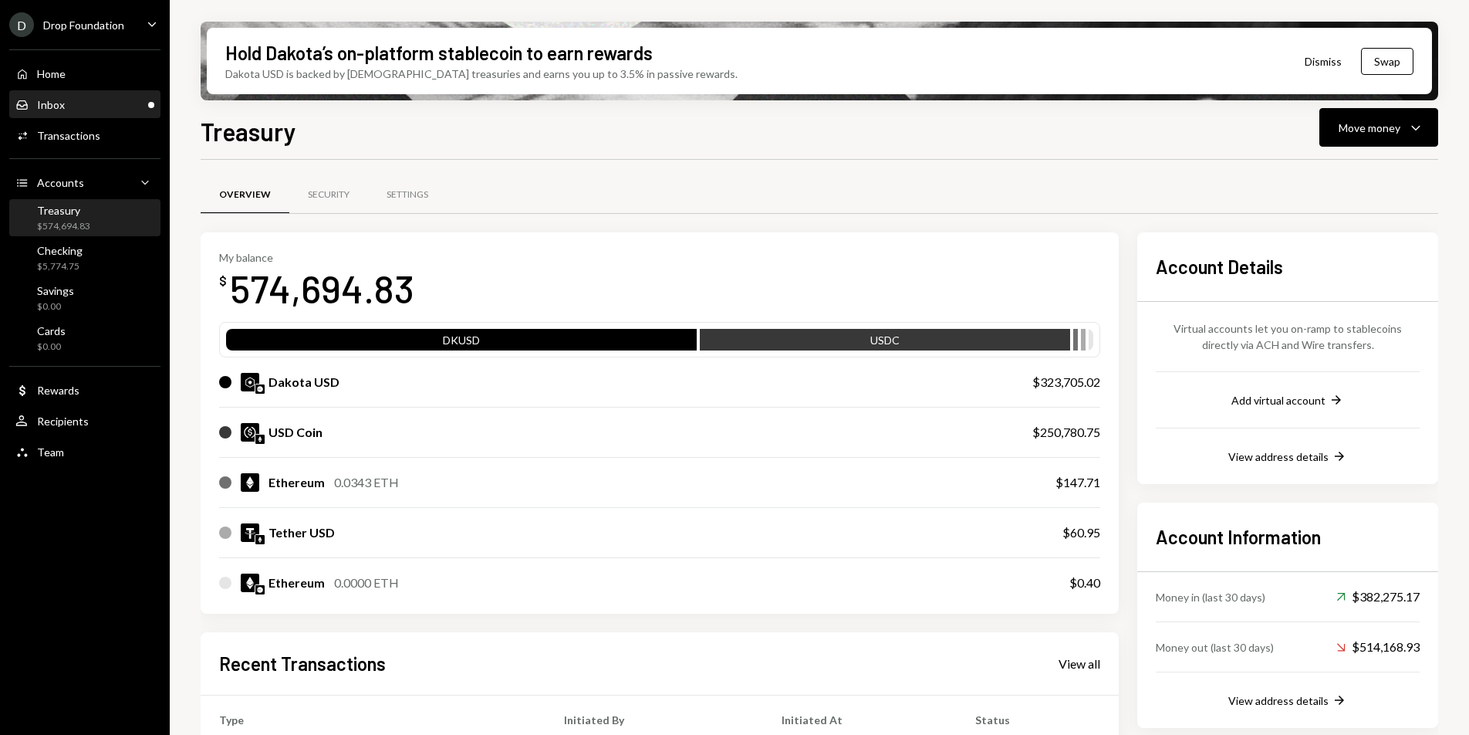
click at [85, 101] on div "Inbox Inbox" at bounding box center [84, 105] width 139 height 14
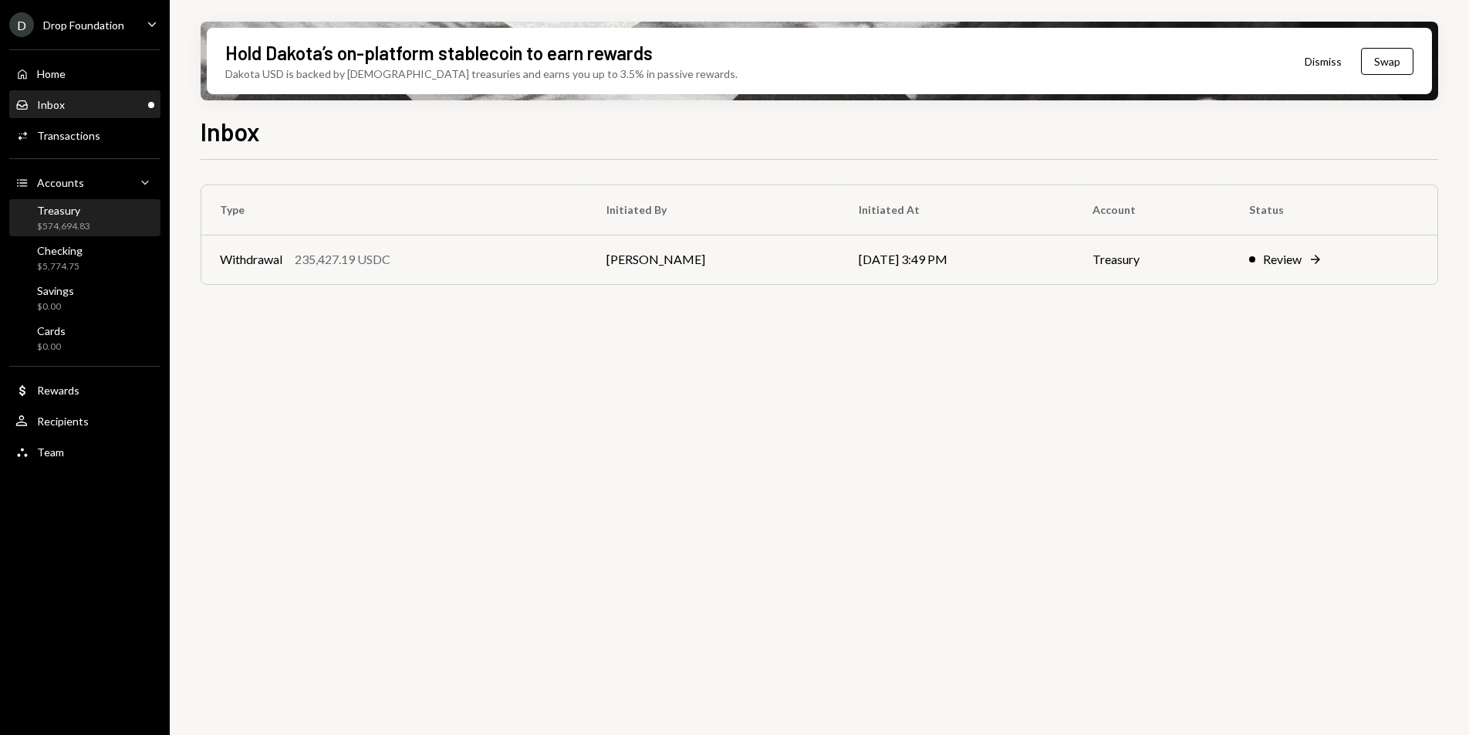
click at [75, 214] on div "Treasury" at bounding box center [63, 210] width 53 height 13
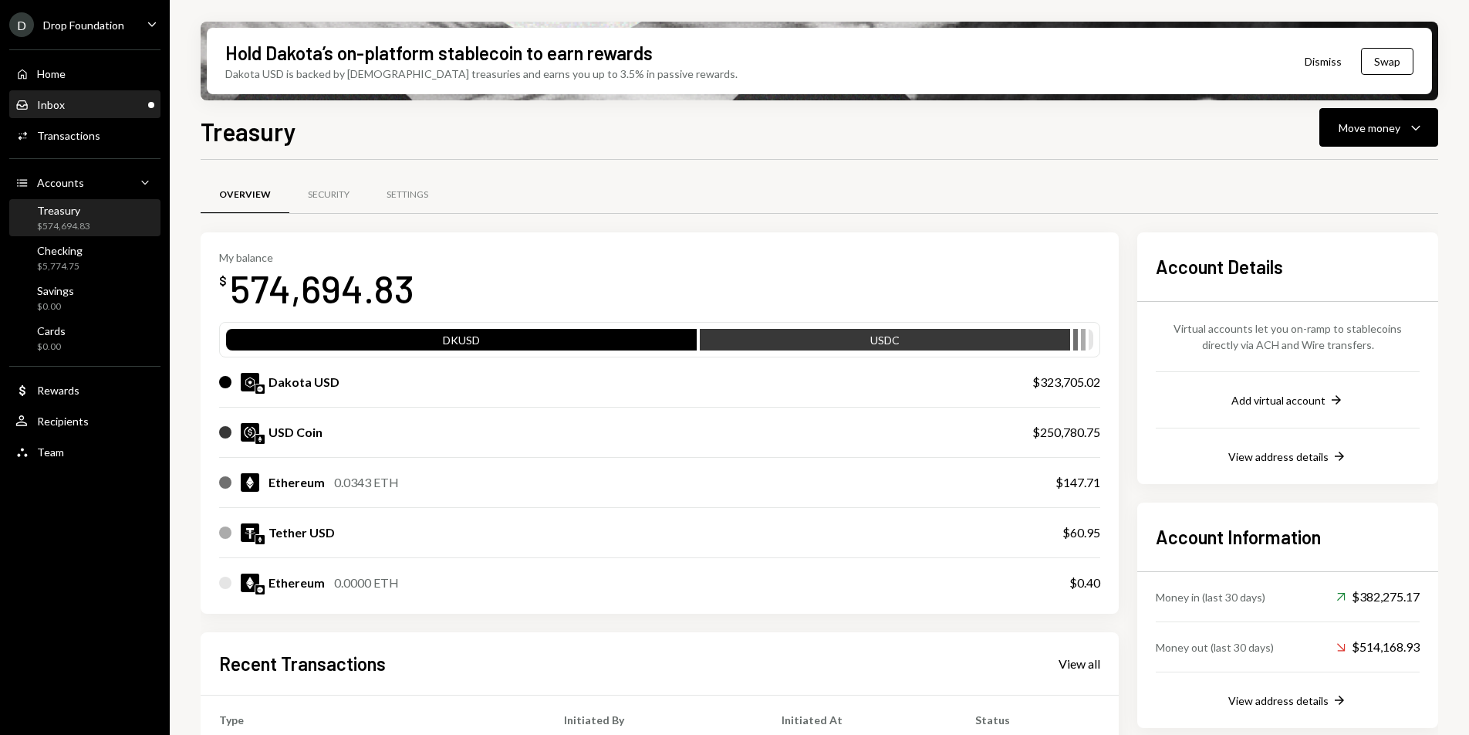
click at [76, 98] on div "Inbox Inbox" at bounding box center [84, 105] width 139 height 14
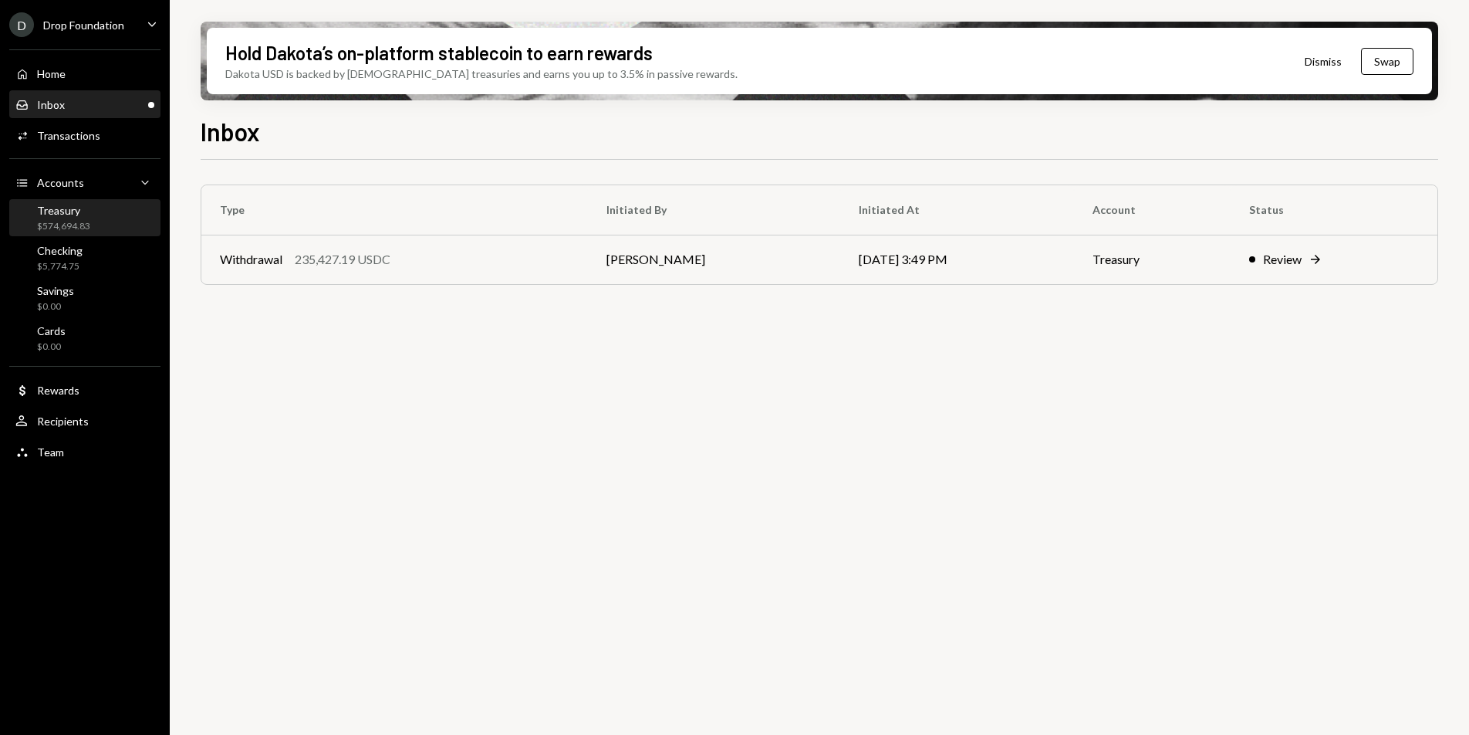
click at [99, 221] on div "Treasury $574,694.83" at bounding box center [84, 218] width 139 height 29
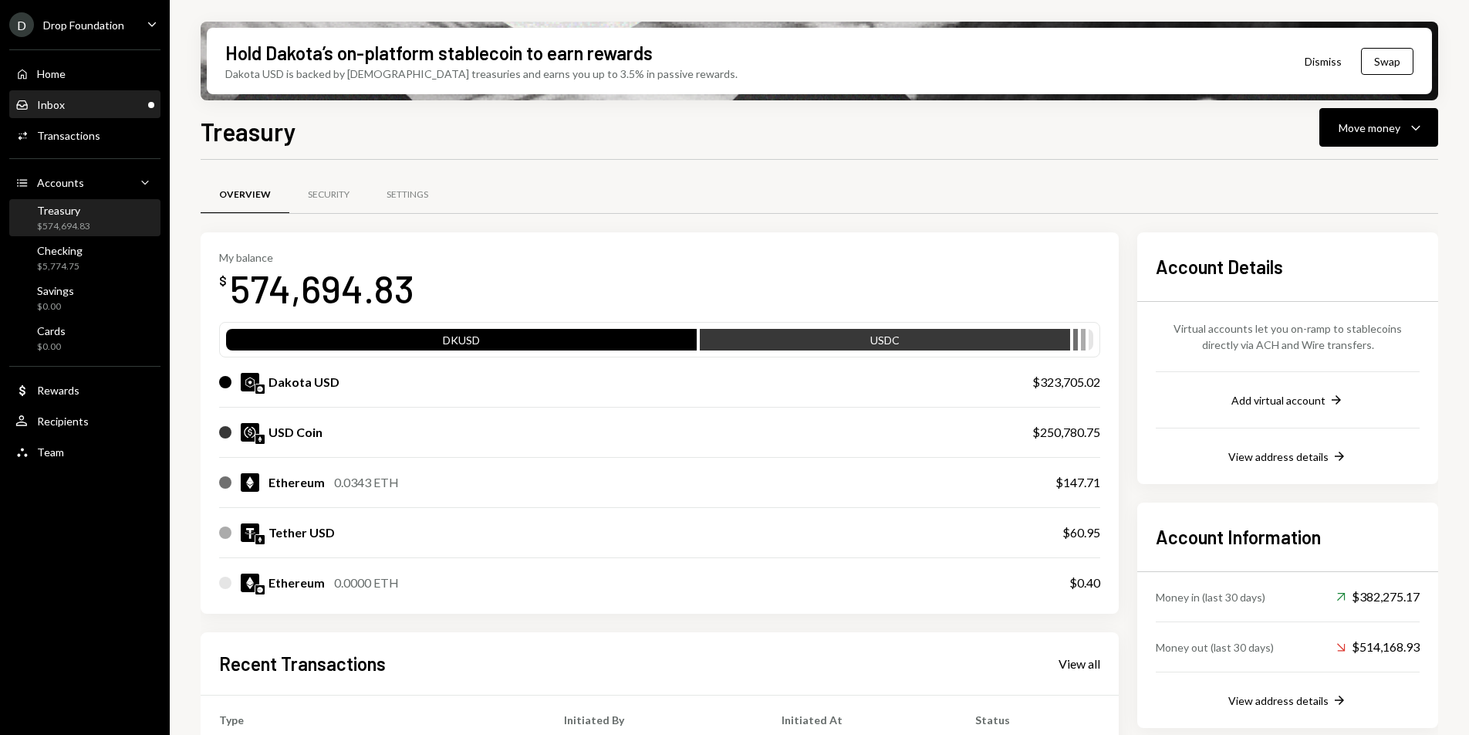
click at [82, 109] on div "Inbox Inbox" at bounding box center [84, 105] width 139 height 14
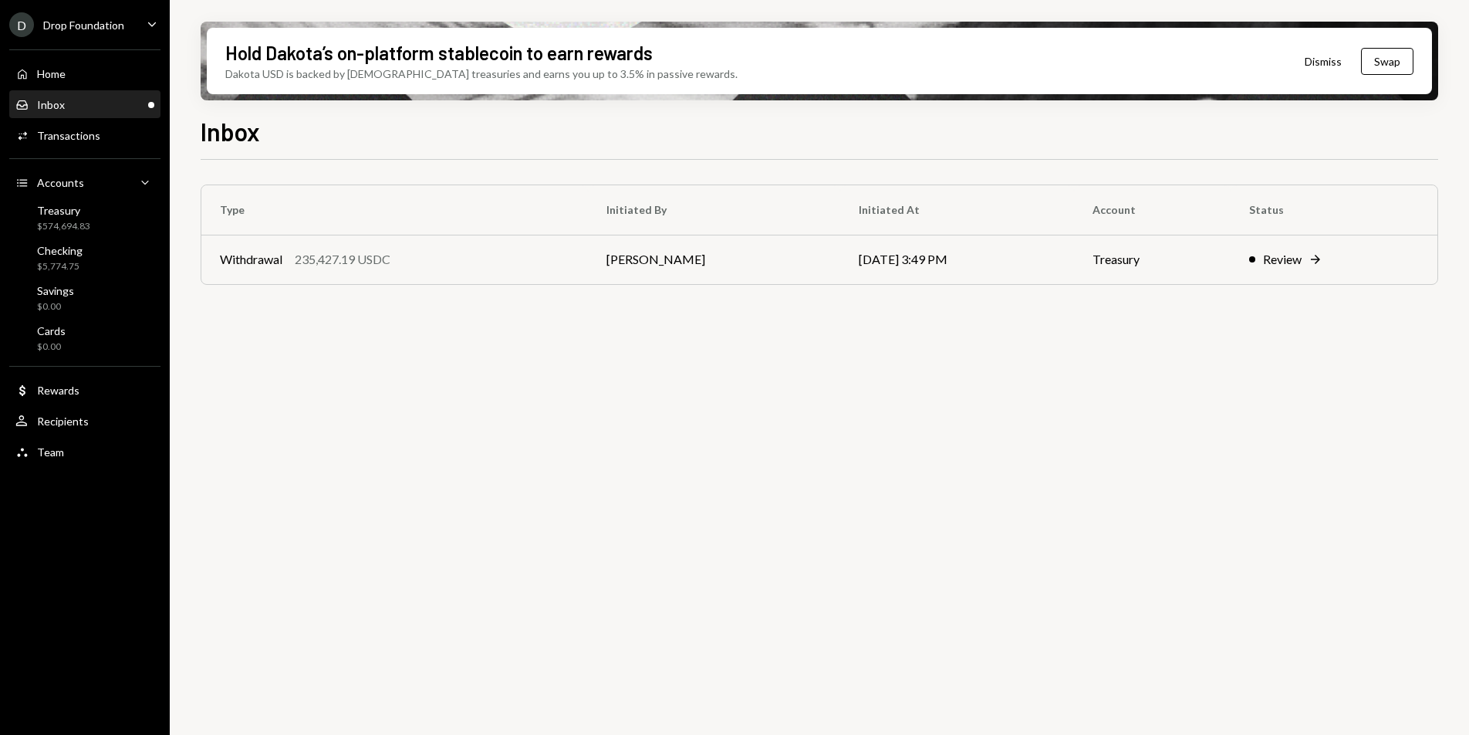
click at [108, 22] on div "Drop Foundation" at bounding box center [83, 25] width 81 height 13
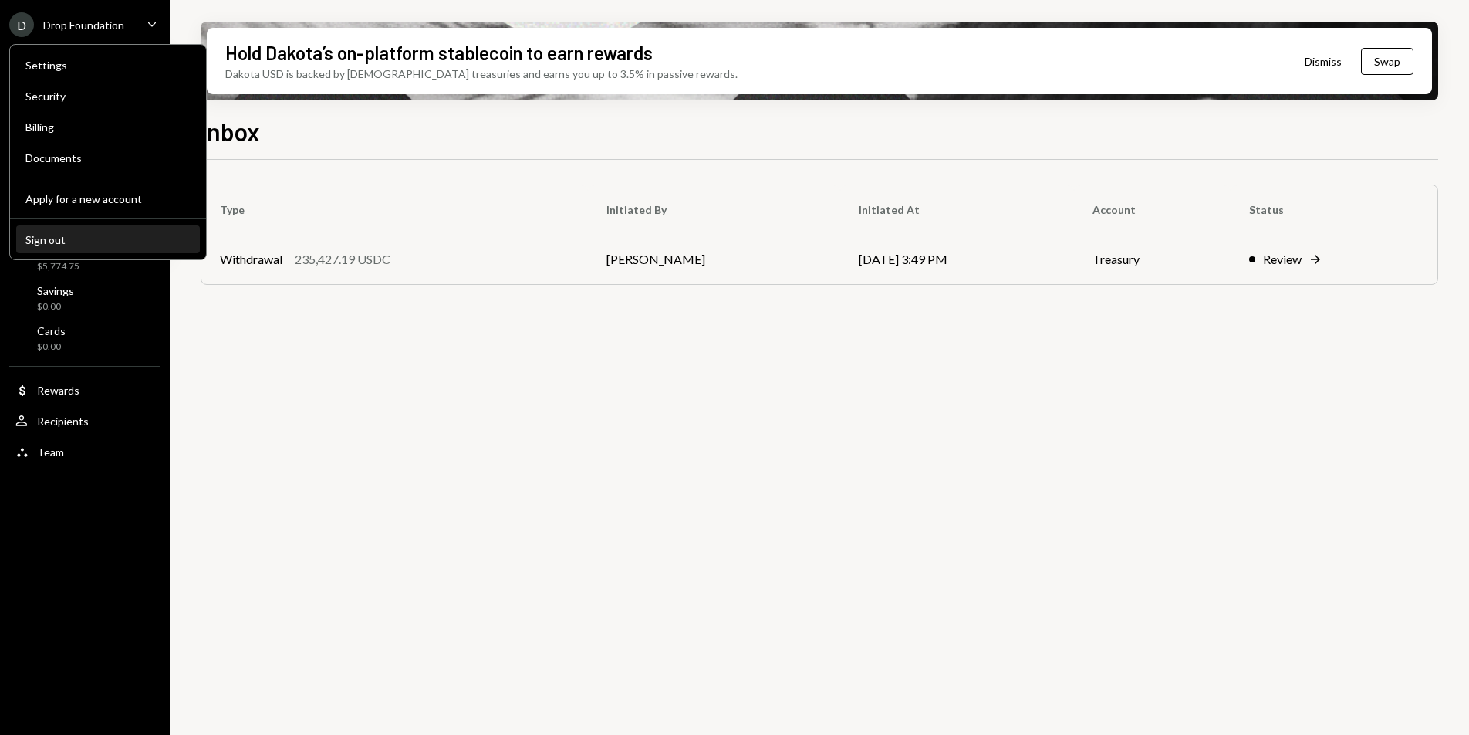
click at [66, 244] on div "Sign out" at bounding box center [107, 239] width 165 height 13
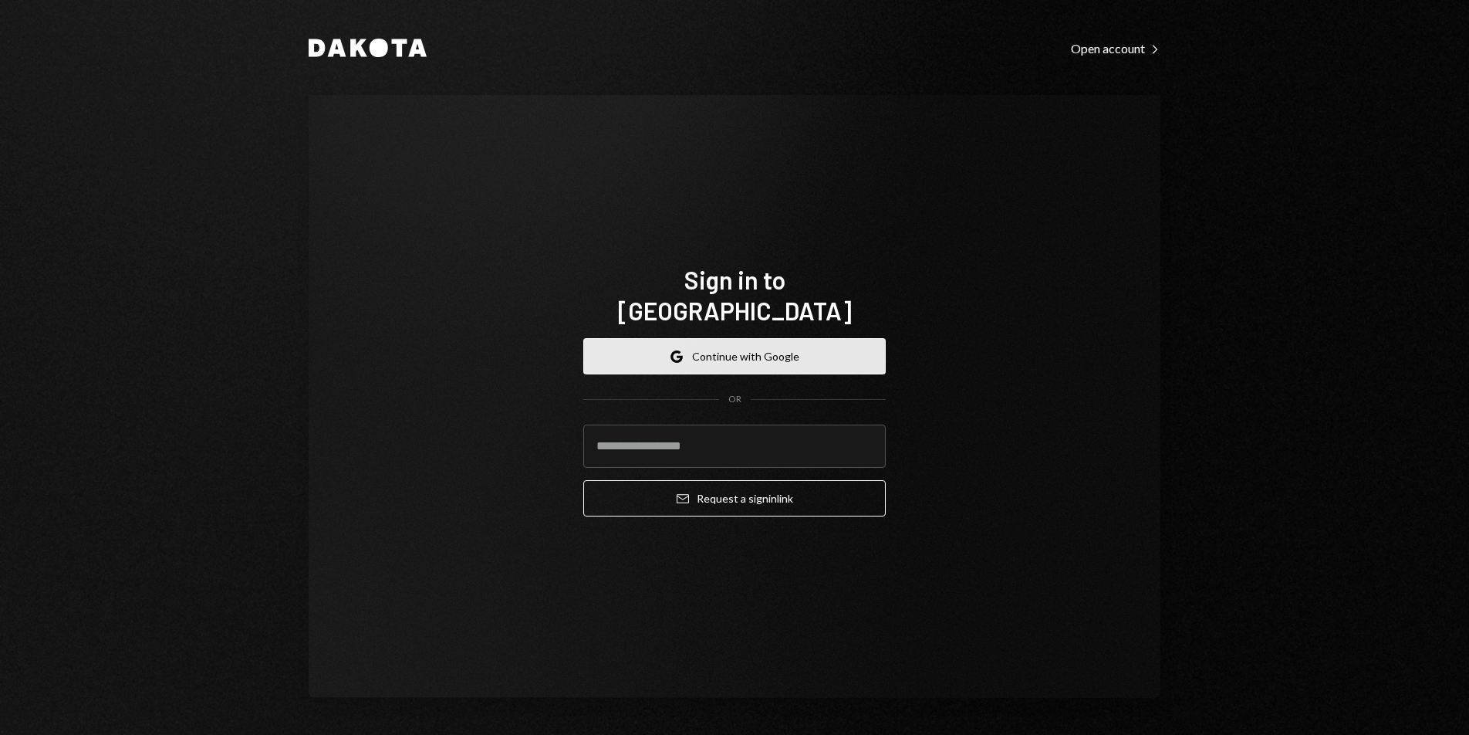
click at [696, 349] on button "Google Continue with Google" at bounding box center [734, 356] width 302 height 36
